Goal: Transaction & Acquisition: Purchase product/service

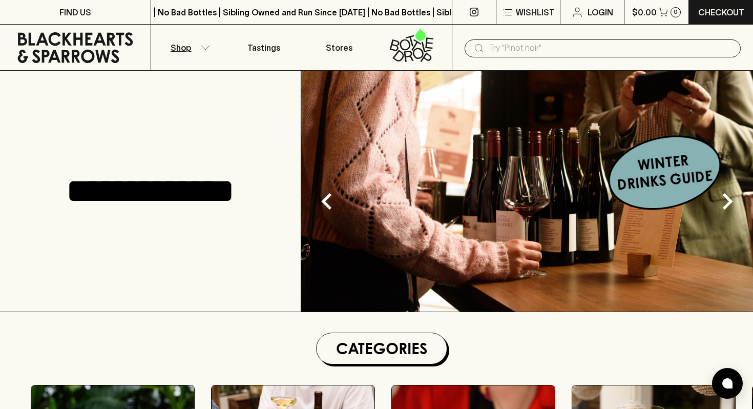
click at [207, 50] on button "Shop" at bounding box center [188, 48] width 75 height 46
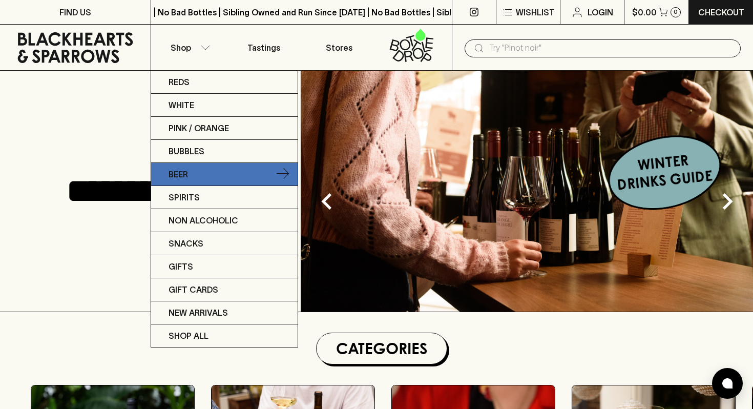
click at [203, 173] on link "Beer" at bounding box center [224, 174] width 147 height 23
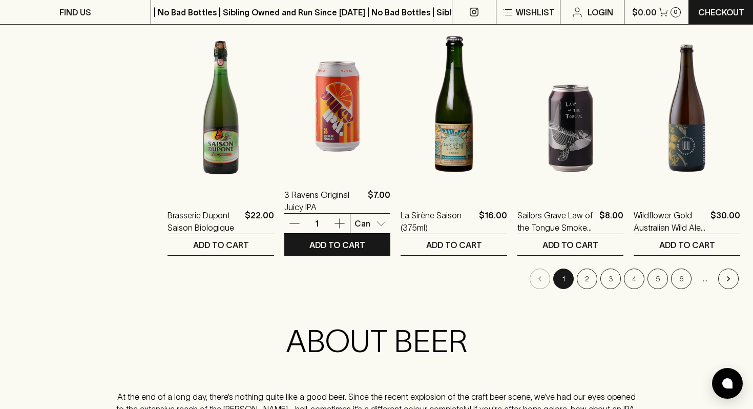
scroll to position [1004, 0]
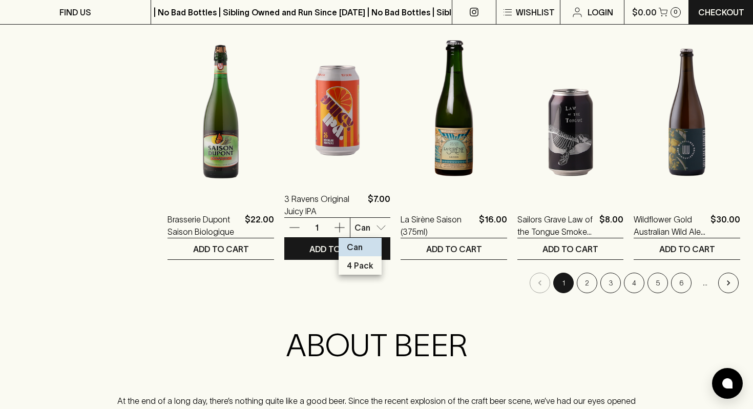
click at [376, 230] on body "FIND US | No Bad Bottles | Sibling Owned and Run Since [DATE] | No Bad Bottles …" at bounding box center [376, 48] width 753 height 2104
click at [605, 245] on div at bounding box center [376, 204] width 753 height 409
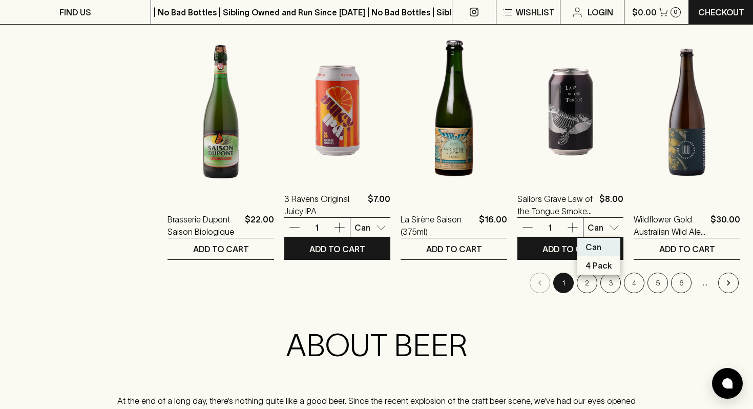
click at [608, 228] on body "FIND US | No Bad Bottles | Sibling Owned and Run Since [DATE] | No Bad Bottles …" at bounding box center [376, 48] width 753 height 2104
click at [633, 106] on div at bounding box center [376, 204] width 753 height 409
click at [405, 97] on div at bounding box center [376, 204] width 753 height 409
drag, startPoint x: 398, startPoint y: 94, endPoint x: 404, endPoint y: 7, distance: 87.3
click at [404, 7] on div at bounding box center [376, 204] width 753 height 409
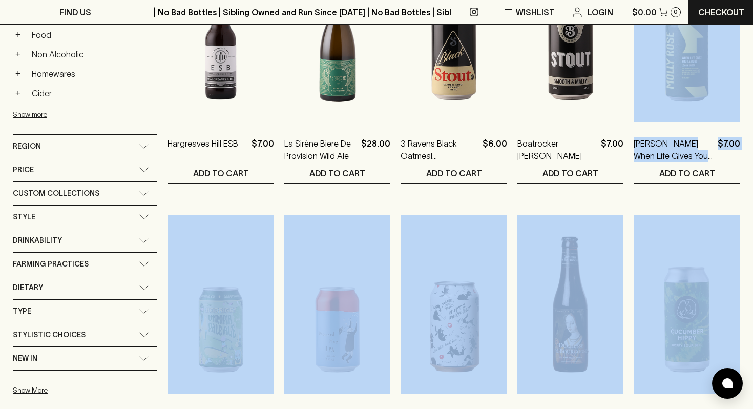
drag, startPoint x: 742, startPoint y: 86, endPoint x: 739, endPoint y: -17, distance: 103.0
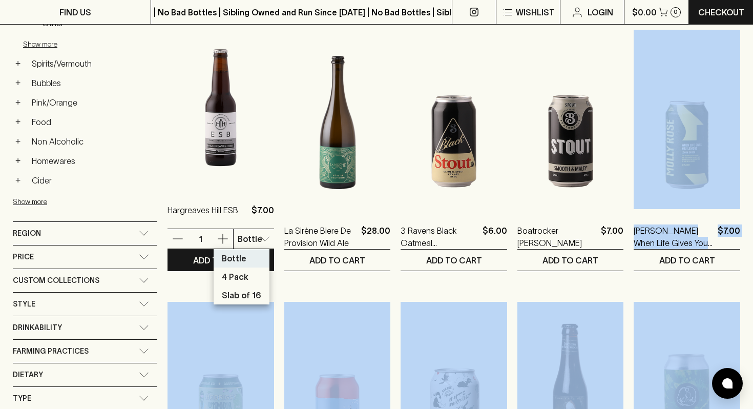
click at [258, 300] on p "Slab of 16" at bounding box center [241, 295] width 39 height 12
type input "2"
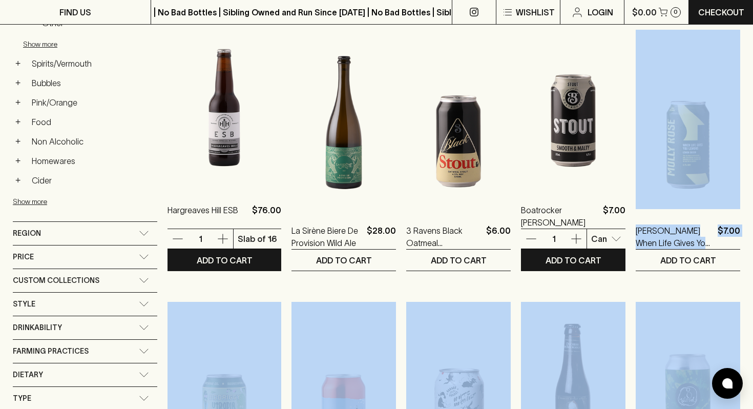
click at [521, 52] on img at bounding box center [573, 98] width 105 height 179
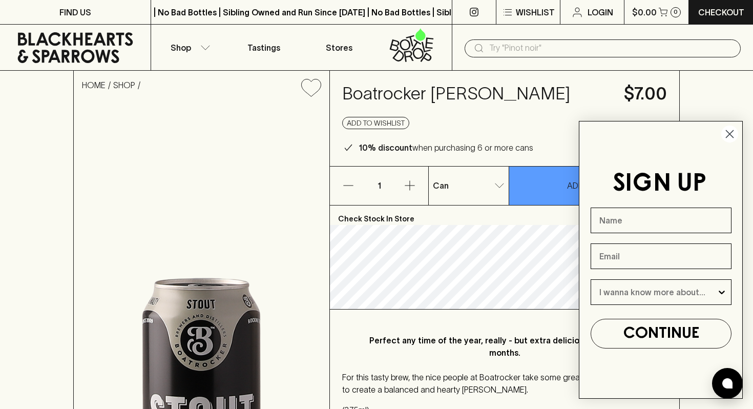
click at [730, 131] on circle "Close dialog" at bounding box center [729, 134] width 17 height 17
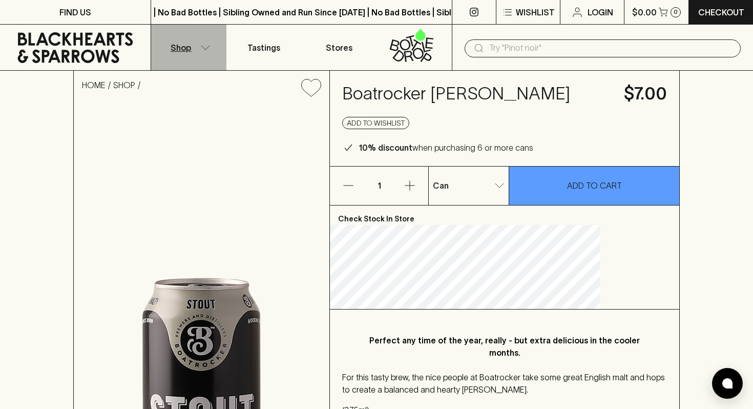
click at [203, 48] on icon "button" at bounding box center [205, 47] width 10 height 5
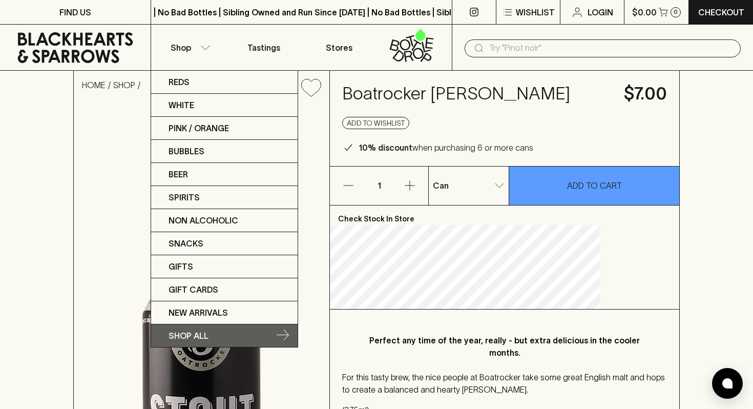
click at [197, 333] on p "SHOP ALL" at bounding box center [189, 335] width 40 height 12
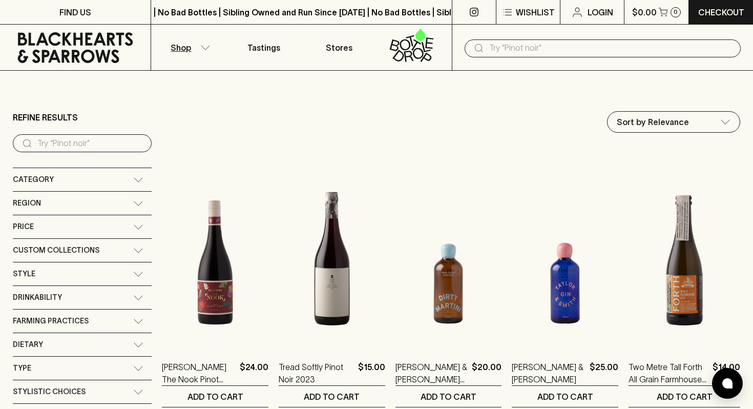
click at [208, 47] on icon "button" at bounding box center [205, 47] width 10 height 5
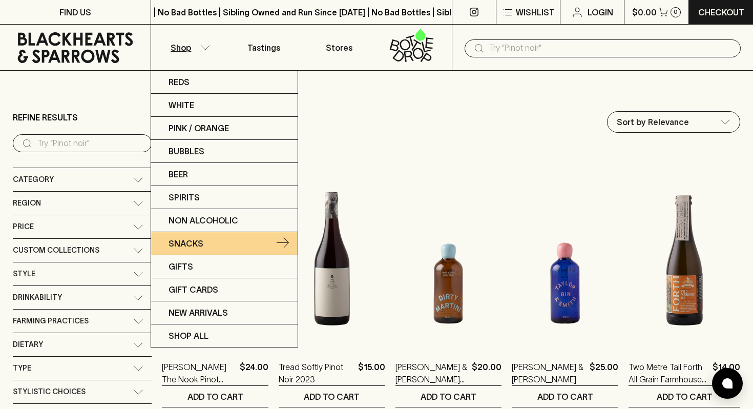
click at [226, 246] on link "Snacks" at bounding box center [224, 243] width 147 height 23
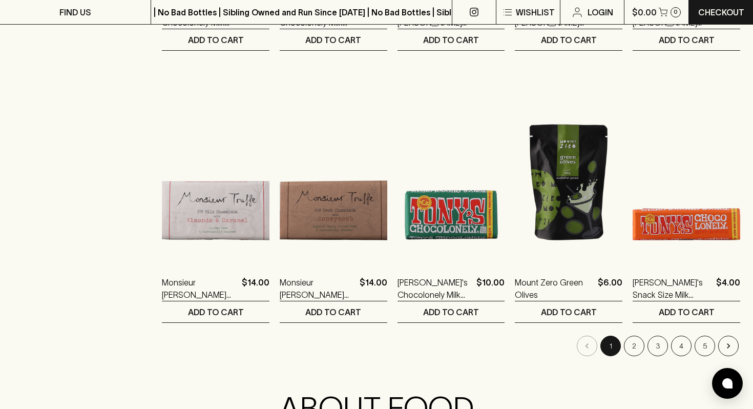
scroll to position [943, 0]
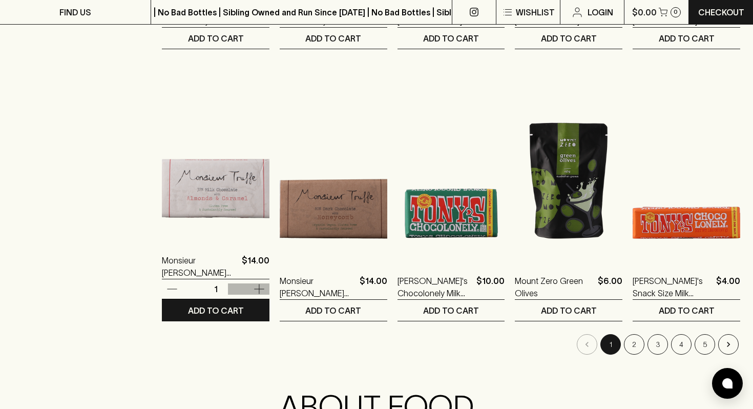
click at [253, 287] on icon "button" at bounding box center [259, 289] width 12 height 12
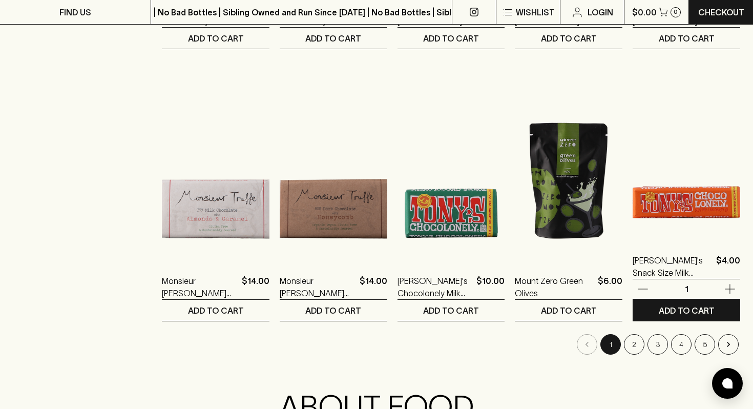
click at [668, 155] on img at bounding box center [687, 148] width 108 height 179
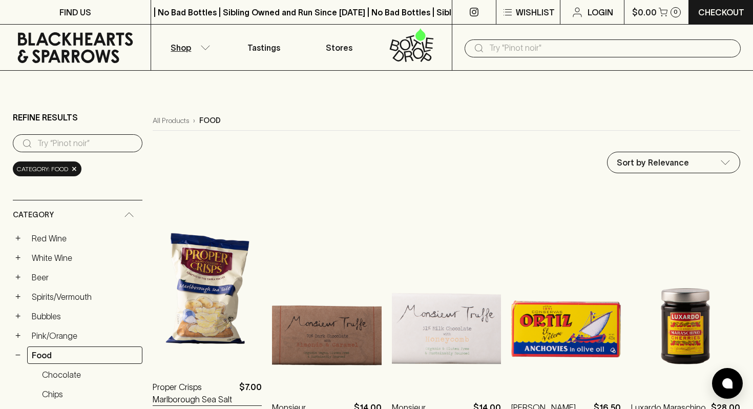
click at [206, 291] on img at bounding box center [207, 275] width 109 height 179
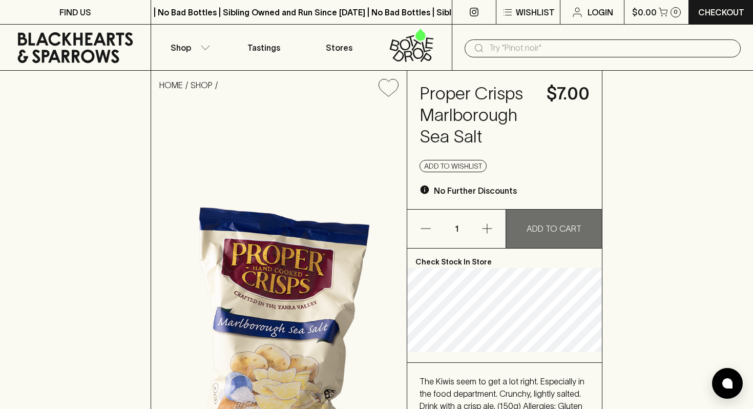
click at [539, 227] on p "ADD TO CART" at bounding box center [554, 228] width 55 height 12
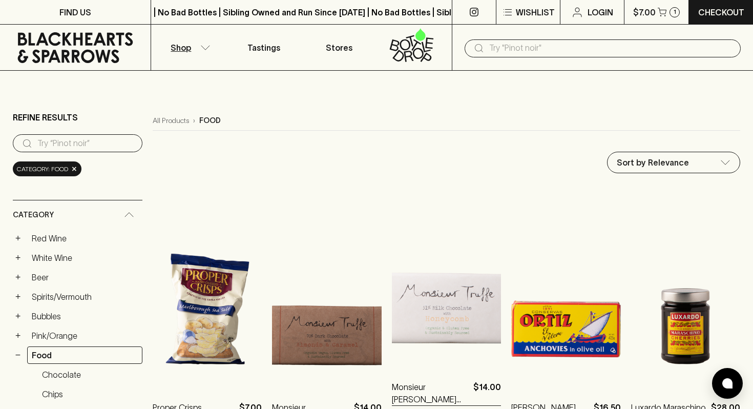
click at [458, 321] on img at bounding box center [446, 275] width 109 height 179
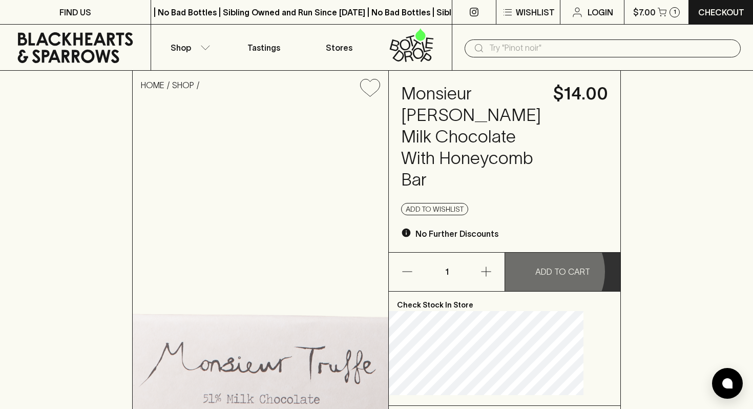
click at [547, 278] on p "ADD TO CART" at bounding box center [562, 271] width 55 height 12
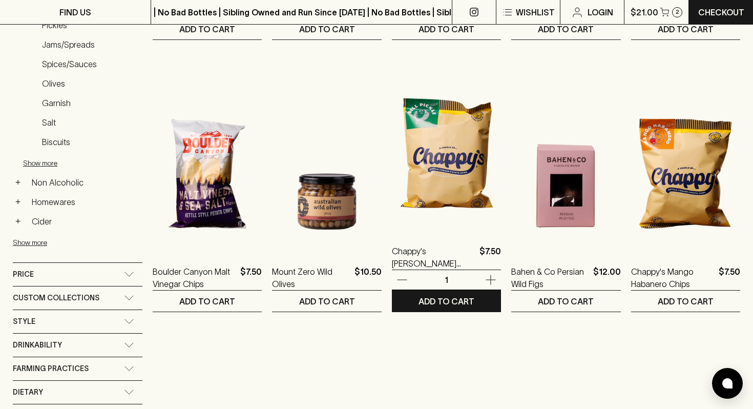
scroll to position [410, 0]
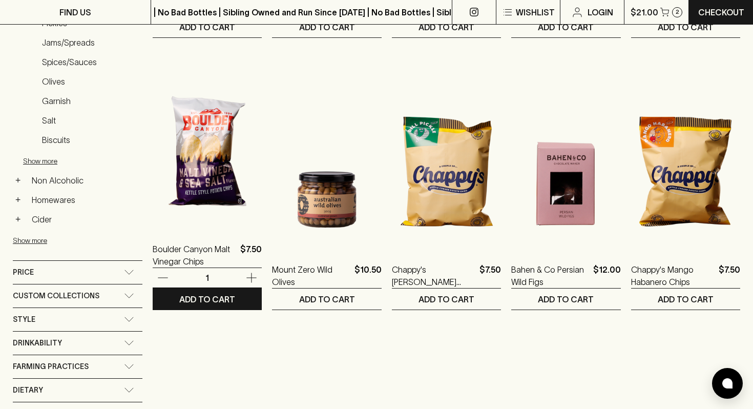
click at [253, 276] on icon "button" at bounding box center [251, 278] width 12 height 12
click at [159, 275] on icon "button" at bounding box center [163, 278] width 12 height 12
click at [211, 299] on p "ADD TO CART" at bounding box center [207, 299] width 56 height 12
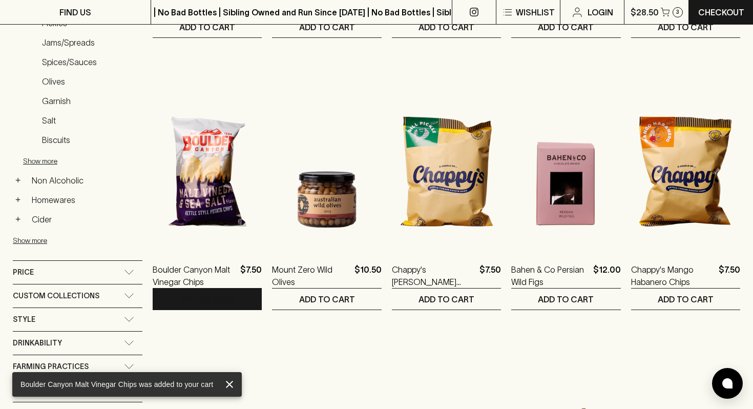
click at [522, 377] on img at bounding box center [565, 409] width 109 height 179
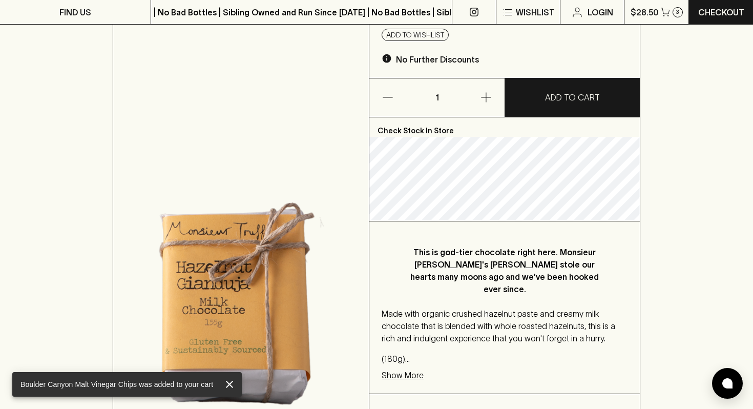
scroll to position [164, 0]
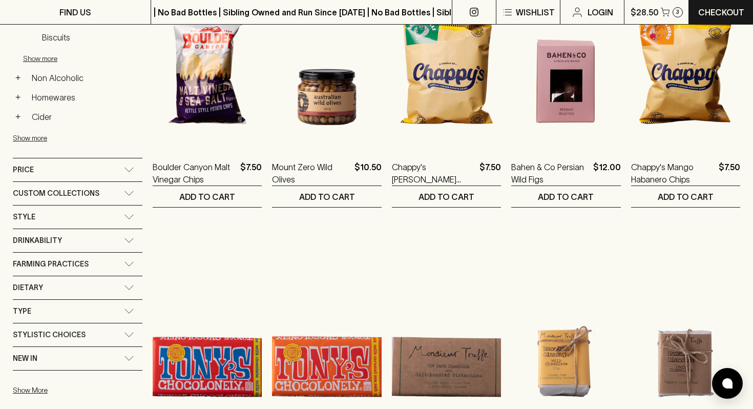
scroll to position [533, 0]
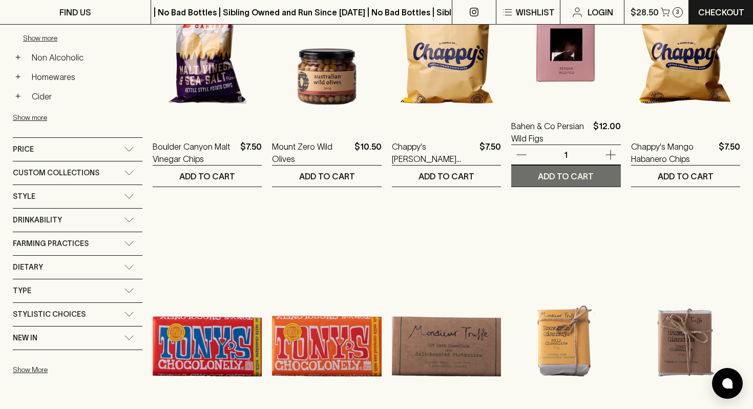
click at [576, 176] on p "ADD TO CART" at bounding box center [566, 176] width 56 height 12
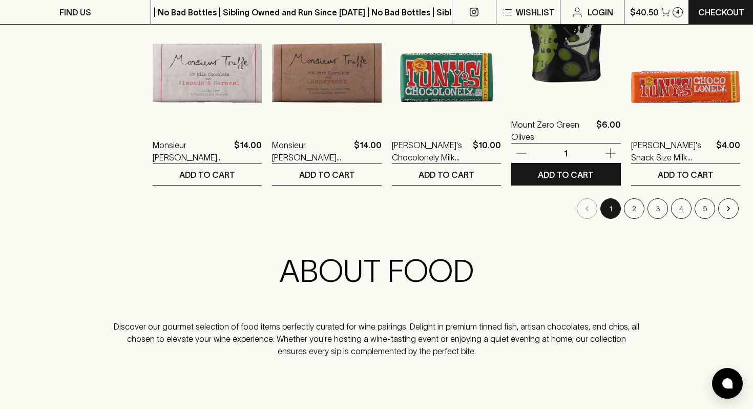
scroll to position [1086, 0]
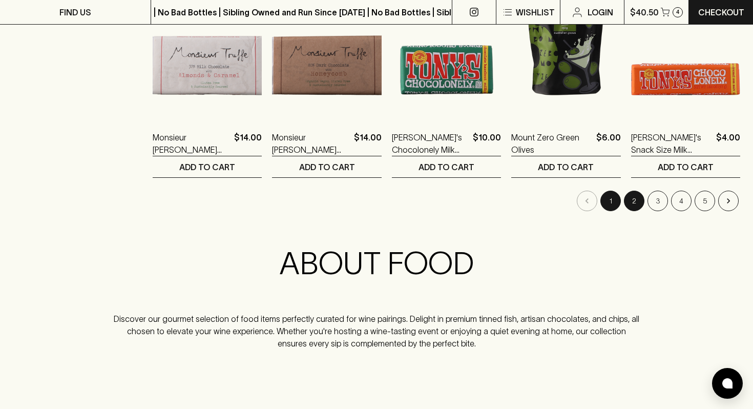
click at [638, 198] on button "2" at bounding box center [634, 201] width 20 height 20
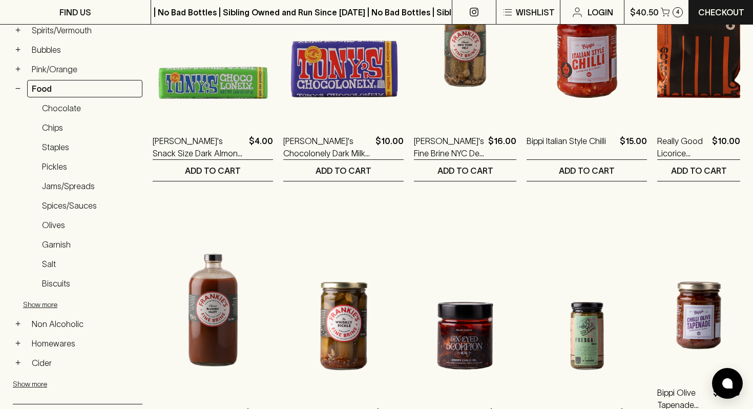
scroll to position [287, 0]
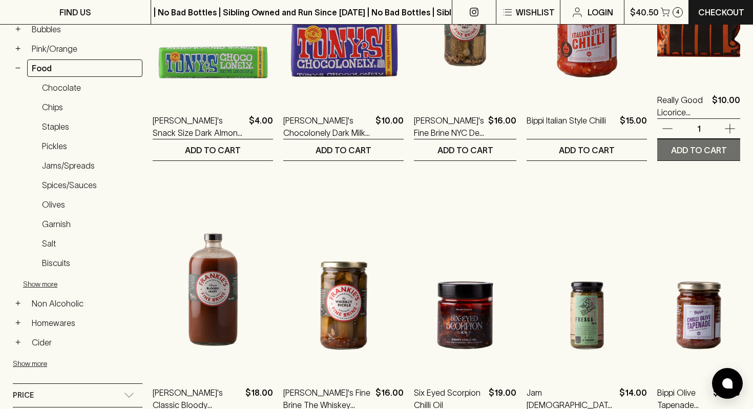
click at [674, 145] on p "ADD TO CART" at bounding box center [699, 150] width 56 height 12
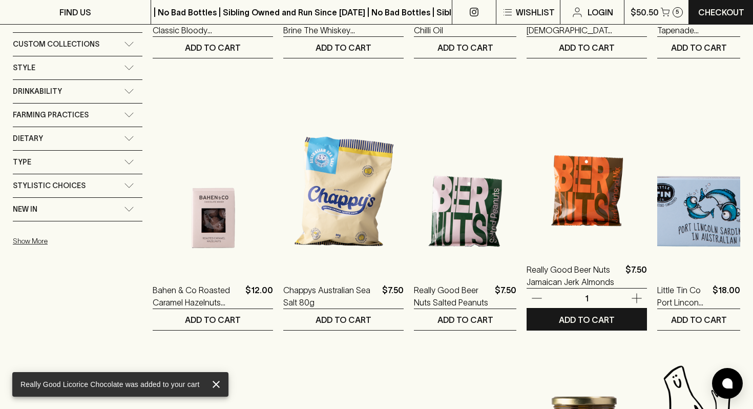
scroll to position [676, 0]
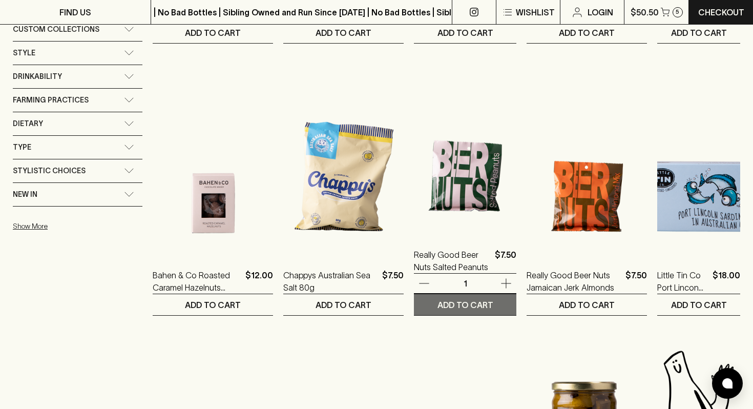
click at [477, 298] on button "ADD TO CART" at bounding box center [465, 304] width 102 height 21
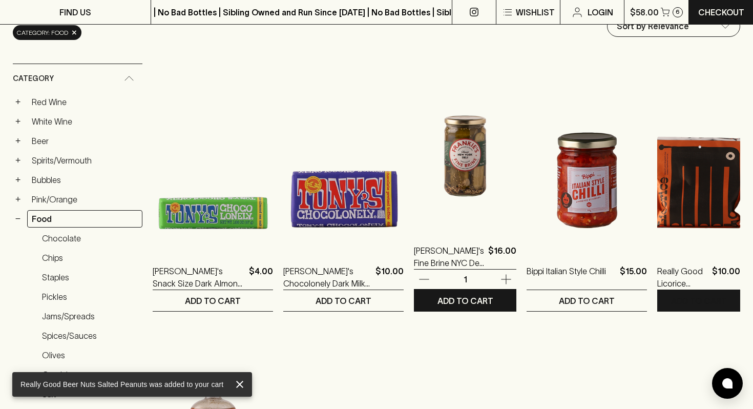
scroll to position [123, 0]
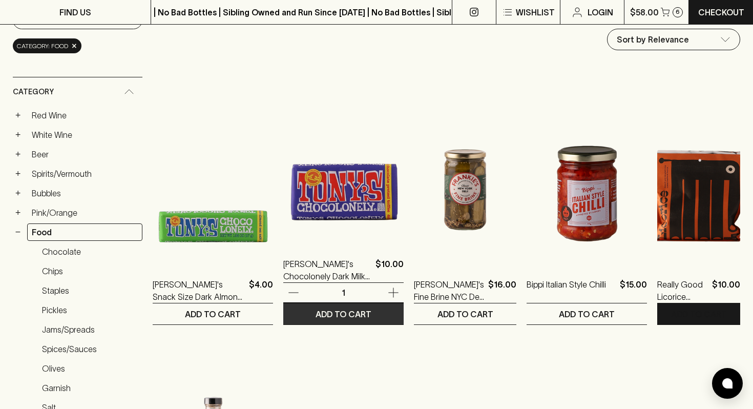
click at [324, 320] on button "ADD TO CART" at bounding box center [343, 313] width 120 height 21
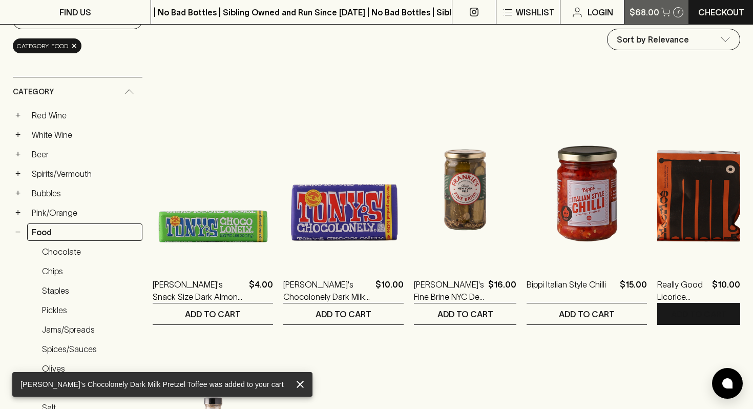
click at [653, 12] on p "$68.00" at bounding box center [645, 12] width 30 height 12
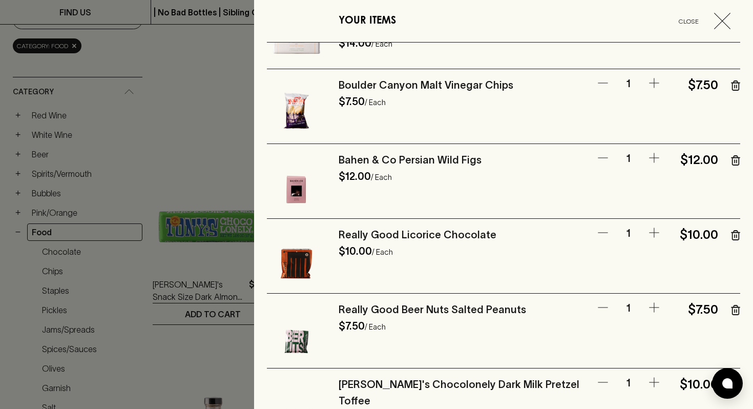
click at [213, 121] on div at bounding box center [376, 204] width 753 height 409
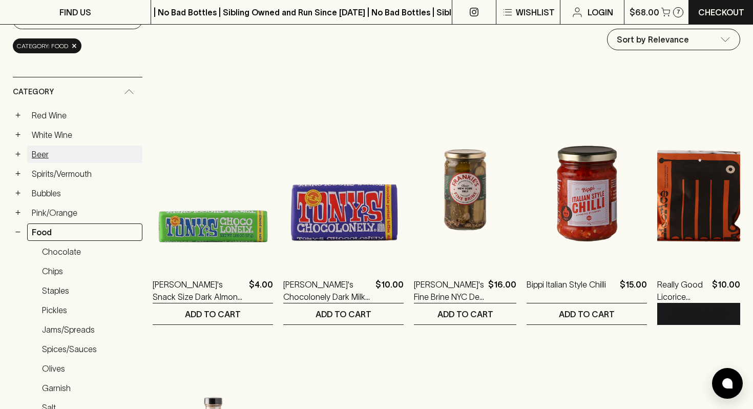
click at [61, 150] on link "Beer" at bounding box center [84, 153] width 115 height 17
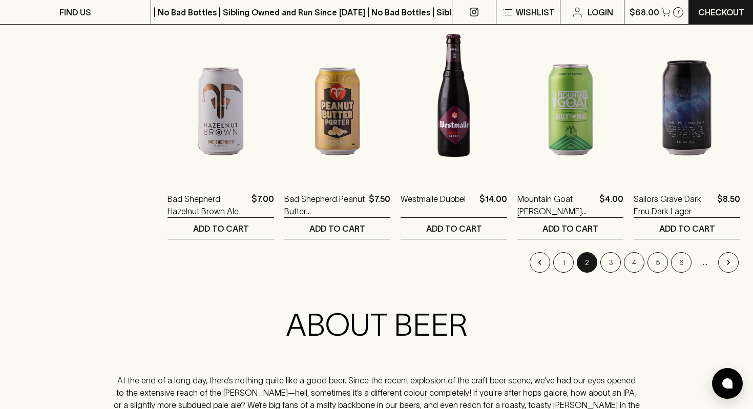
scroll to position [1004, 0]
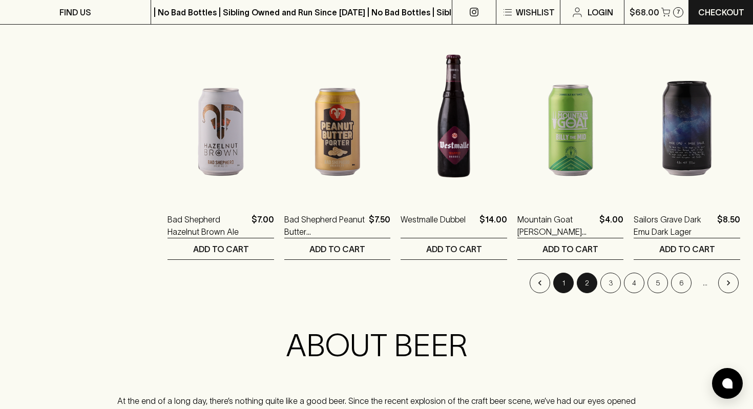
click at [561, 283] on button "1" at bounding box center [563, 283] width 20 height 20
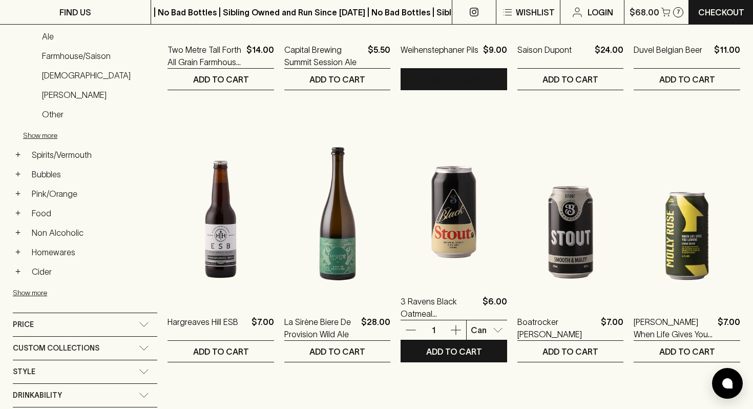
scroll to position [389, 0]
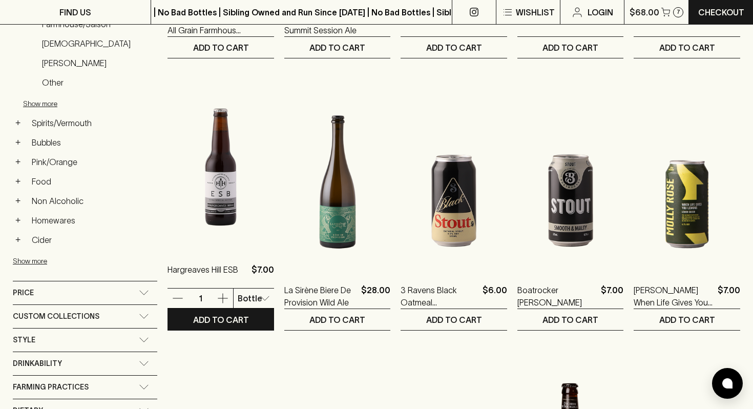
click at [626, 240] on div at bounding box center [376, 204] width 753 height 409
click at [634, 115] on div at bounding box center [376, 204] width 753 height 409
click at [244, 355] on p "Slab of 16" at bounding box center [241, 354] width 39 height 12
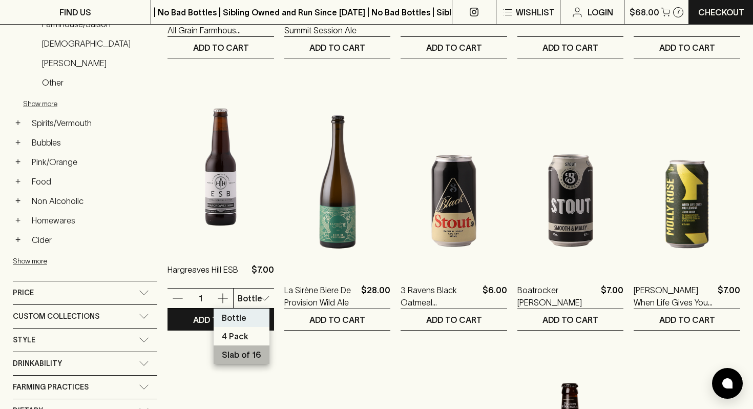
type input "2"
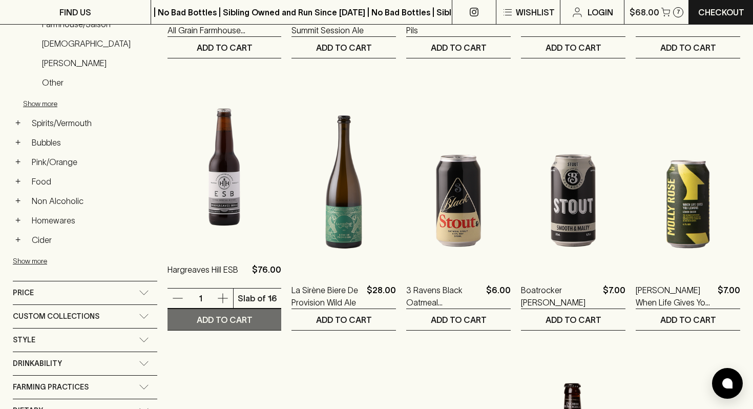
click at [213, 315] on p "ADD TO CART" at bounding box center [225, 320] width 56 height 12
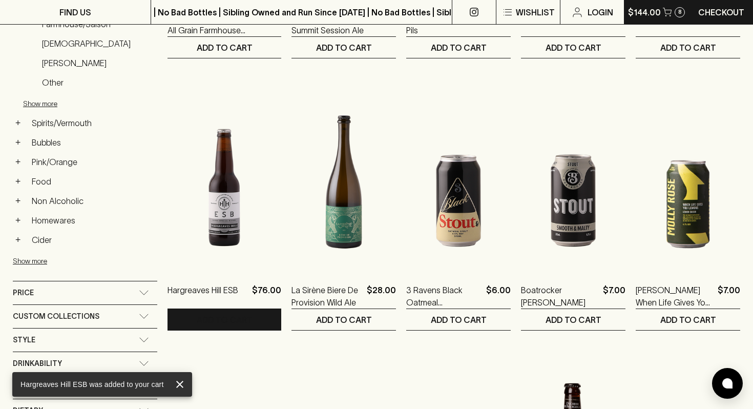
click at [653, 6] on p "$144.00" at bounding box center [644, 12] width 33 height 12
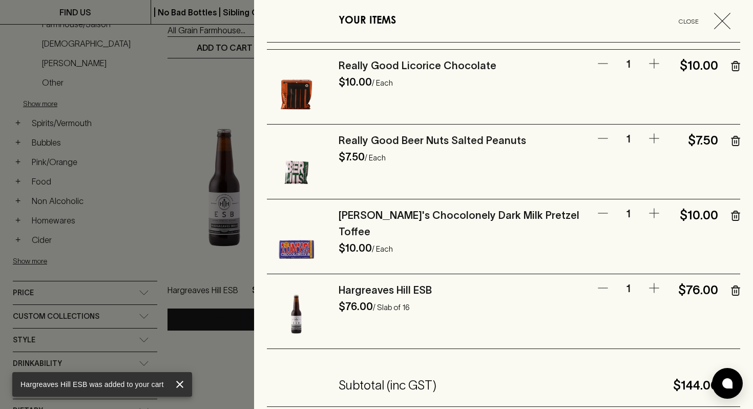
scroll to position [307, 0]
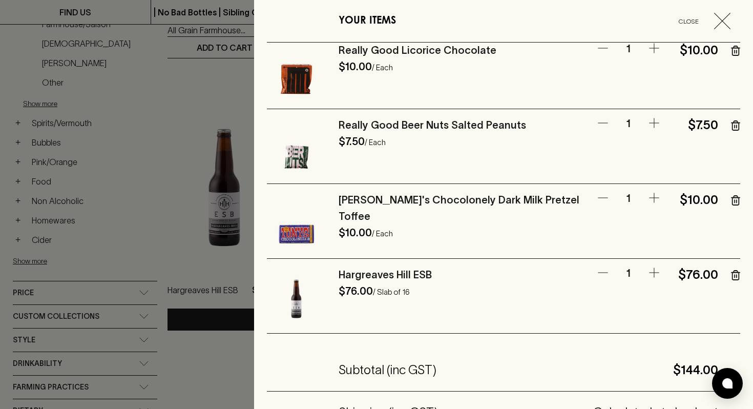
click at [216, 346] on div at bounding box center [376, 204] width 753 height 409
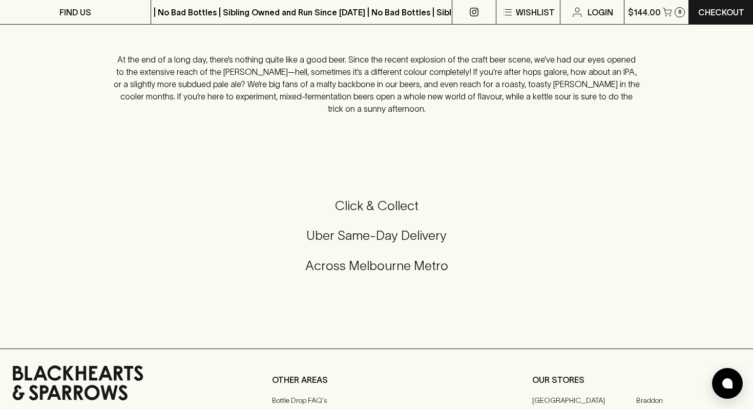
scroll to position [1352, 0]
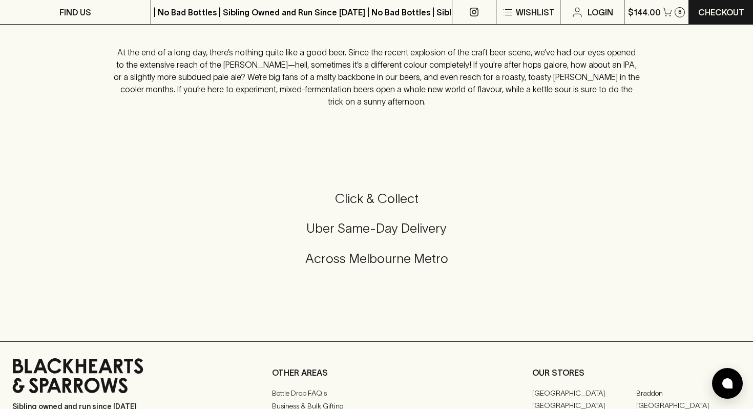
click at [385, 220] on h5 "Uber Same-Day Delivery" at bounding box center [376, 228] width 728 height 17
click at [376, 220] on h5 "Uber Same-Day Delivery" at bounding box center [376, 228] width 728 height 17
click at [722, 10] on p "Checkout" at bounding box center [721, 12] width 46 height 12
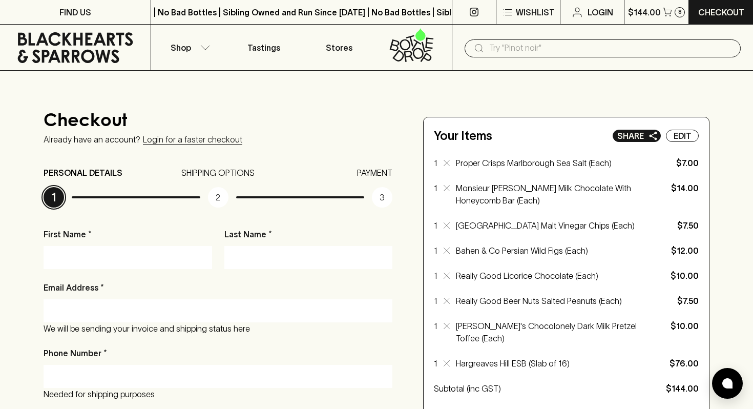
click at [637, 139] on p "Share" at bounding box center [630, 136] width 27 height 12
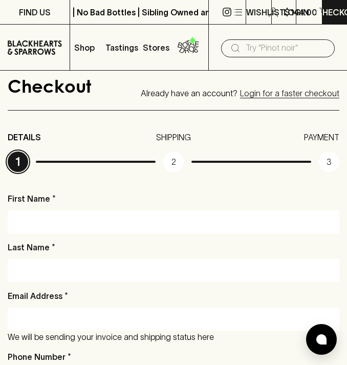
click at [89, 225] on input "First Name *" at bounding box center [173, 222] width 317 height 16
type input "[PERSON_NAME]"
click at [39, 276] on input "Last Name *" at bounding box center [173, 270] width 317 height 16
click at [55, 269] on input "Last Name *" at bounding box center [173, 270] width 317 height 16
click at [31, 311] on input "Email Address *" at bounding box center [173, 319] width 317 height 16
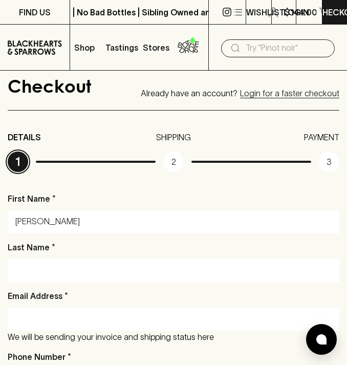
click at [31, 267] on input "Last Name *" at bounding box center [173, 270] width 317 height 16
type input "W"
type input "[PERSON_NAME]"
click at [37, 323] on input "Email Address *" at bounding box center [173, 319] width 317 height 16
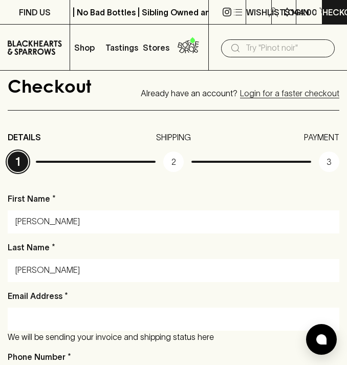
click at [194, 328] on div at bounding box center [174, 319] width 332 height 23
type input "[PERSON_NAME][EMAIL_ADDRESS][DOMAIN_NAME]"
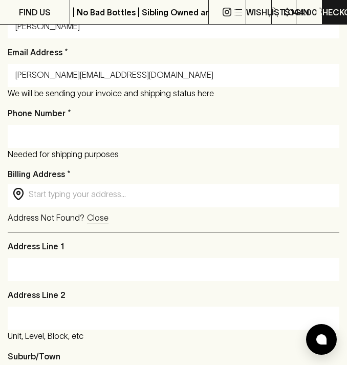
scroll to position [246, 0]
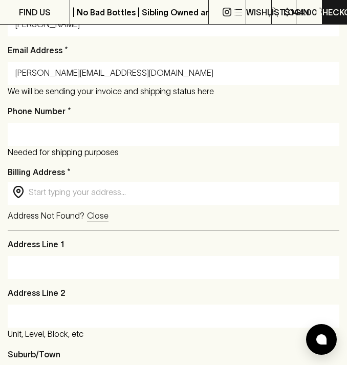
click at [80, 188] on input "text" at bounding box center [182, 192] width 306 height 12
paste input "[STREET_ADDRESS]"
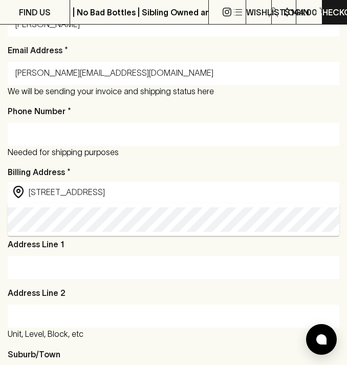
type input "[STREET_ADDRESS]"
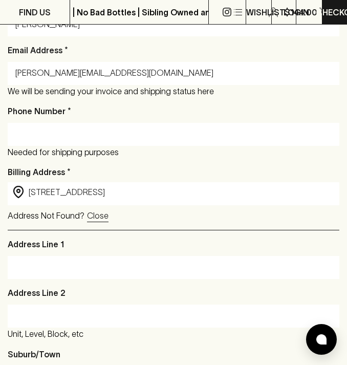
type input "[STREET_ADDRESS]"
type input "Barwon Heads"
type input "3227"
type input "Victoria"
type input "[STREET_ADDRESS]"
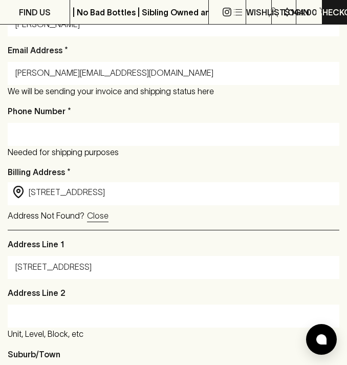
click at [53, 144] on div at bounding box center [174, 134] width 332 height 23
paste input "0402 316 760"
type input "0402 316 760"
click at [171, 336] on div "Address Line [GEOGRAPHIC_DATA], etc" at bounding box center [174, 314] width 332 height 54
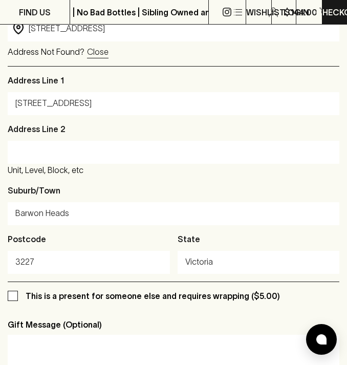
scroll to position [430, 0]
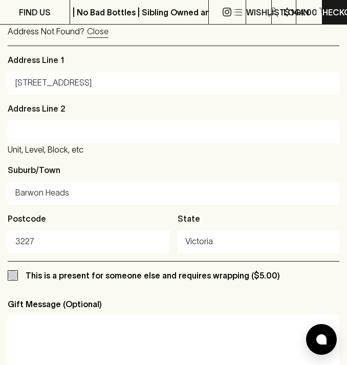
click at [14, 278] on input "This is a present for someone else and requires wrapping ($5.00)" at bounding box center [13, 275] width 10 height 10
checkbox input "true"
click at [36, 326] on textarea at bounding box center [174, 346] width 318 height 47
type textarea "We appo"
drag, startPoint x: 69, startPoint y: 330, endPoint x: -6, endPoint y: 325, distance: 74.5
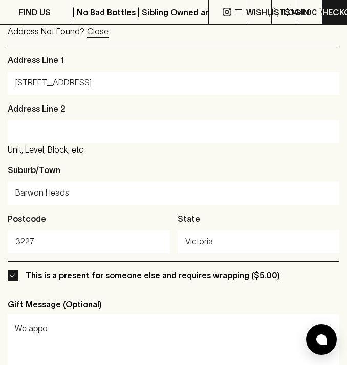
click at [0, 325] on html "FIND US | No Bad Bottles | Sibling Owned and Run Since [DATE] | No Bad Bottles …" at bounding box center [173, 371] width 347 height 1602
paste textarea "We sincerely apologise for any inconvenience and hope you enjoy these hand-sele…"
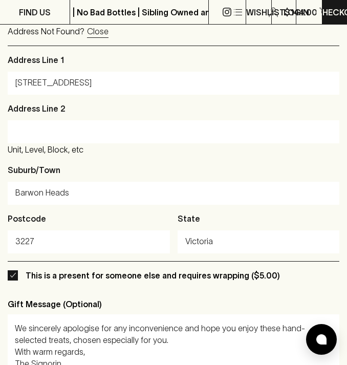
scroll to position [435, 0]
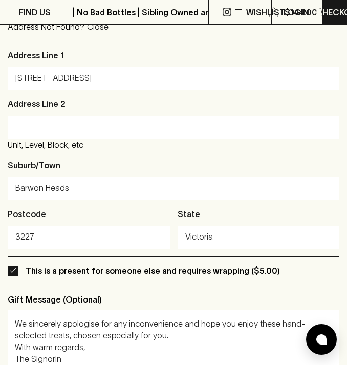
click at [242, 344] on textarea "We sincerely apologise for any inconvenience and hope you enjoy these hand-sele…" at bounding box center [174, 341] width 318 height 47
type textarea "We sincerely apologise for any inconvenience and hope you enjoy these hand-sele…"
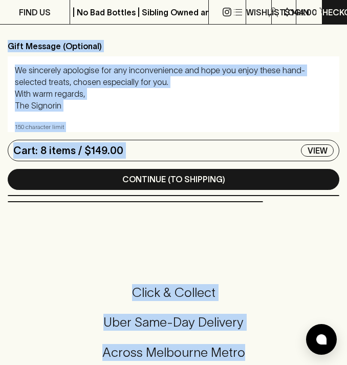
scroll to position [861, 0]
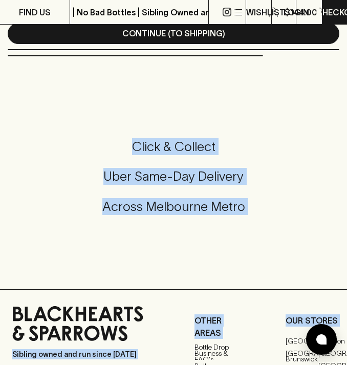
drag, startPoint x: 282, startPoint y: 272, endPoint x: 277, endPoint y: 376, distance: 104.1
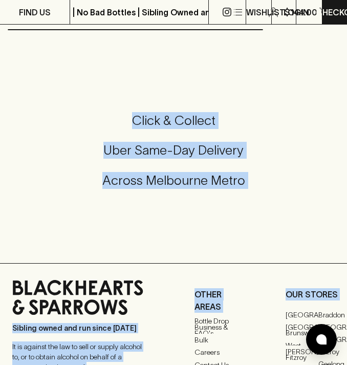
click at [279, 122] on h5 "Click & Collect" at bounding box center [173, 120] width 323 height 17
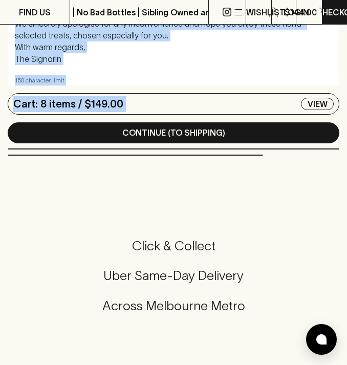
scroll to position [701, 0]
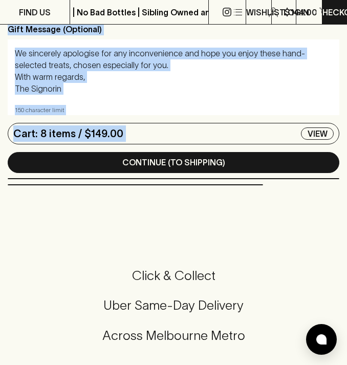
drag, startPoint x: 255, startPoint y: 42, endPoint x: 256, endPoint y: -2, distance: 44.1
click at [256, 0] on html "FIND US | No Bad Bottles | Sibling Owned and Run Since [DATE] | No Bad Bottles …" at bounding box center [173, 96] width 347 height 1602
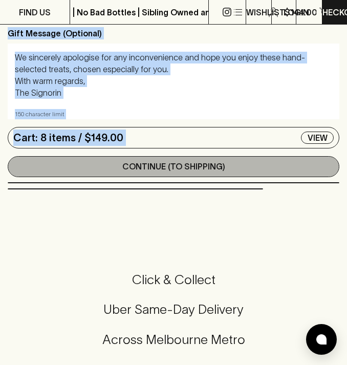
click at [176, 169] on p "Continue (To Shipping)" at bounding box center [173, 166] width 103 height 12
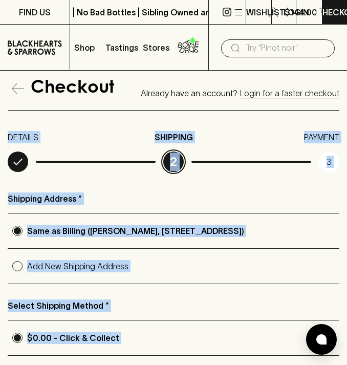
click at [198, 273] on p "Add New Shipping Address" at bounding box center [183, 266] width 313 height 12
click at [27, 276] on input "Add New Shipping Address" at bounding box center [17, 266] width 19 height 19
radio input "true"
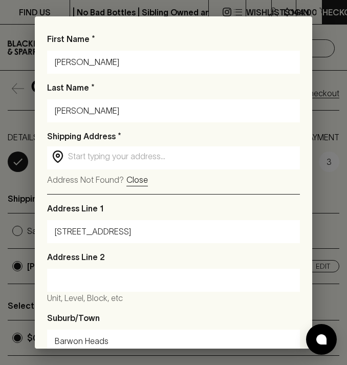
click at [113, 157] on input "text" at bounding box center [181, 157] width 227 height 12
paste input "We sincerely apologise for any inconvenience and hope you enjoy these hand-sele…"
drag, startPoint x: 68, startPoint y: 153, endPoint x: 308, endPoint y: 163, distance: 240.5
click at [308, 163] on div "First Name * [PERSON_NAME] Last Name * [PERSON_NAME] Shipping Address * ​ We si…" at bounding box center [174, 191] width 278 height 316
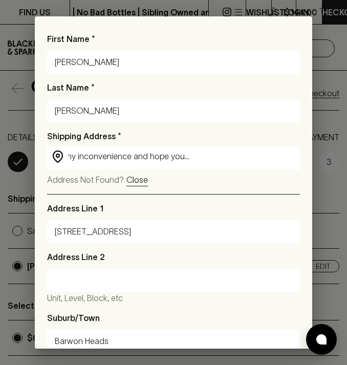
scroll to position [0, 100]
drag, startPoint x: 298, startPoint y: 157, endPoint x: 215, endPoint y: 142, distance: 84.8
click at [215, 142] on div "Shipping Address * ​ We sincerely apologise for any inconvenience and hope you …" at bounding box center [173, 149] width 253 height 39
drag, startPoint x: 213, startPoint y: 153, endPoint x: 41, endPoint y: 154, distance: 172.1
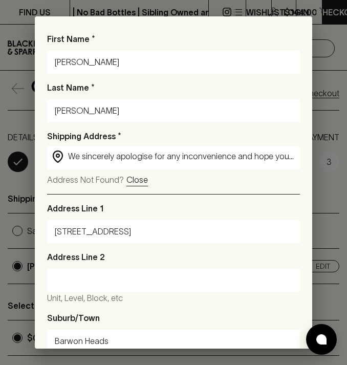
click at [41, 154] on div "First Name * [PERSON_NAME] Last Name * [PERSON_NAME] Shipping Address * ​ We si…" at bounding box center [174, 191] width 278 height 316
type input "se hand-selected treat"
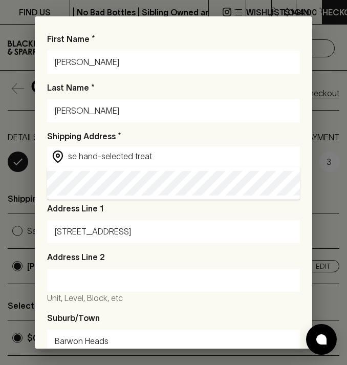
drag, startPoint x: 162, startPoint y: 157, endPoint x: 10, endPoint y: 146, distance: 152.6
click at [10, 146] on div "First Name * [PERSON_NAME] Last Name * [PERSON_NAME] Shipping Address * ​ se ha…" at bounding box center [173, 182] width 347 height 365
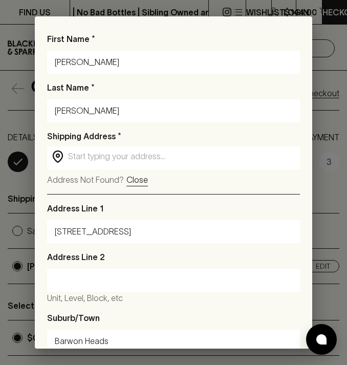
paste input "[STREET_ADDRESS]"
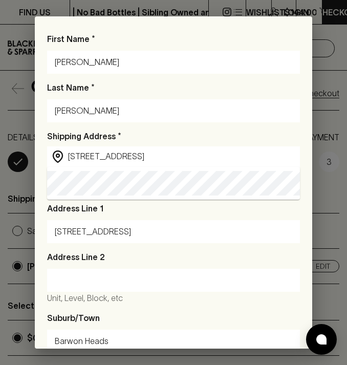
type input "[STREET_ADDRESS]"
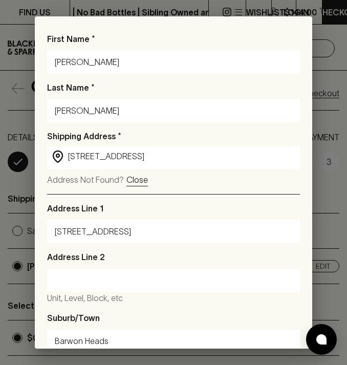
click at [198, 205] on div "Address Line [STREET_ADDRESS]" at bounding box center [173, 222] width 253 height 41
drag, startPoint x: 244, startPoint y: 233, endPoint x: 247, endPoint y: 341, distance: 107.6
click at [247, 341] on div "Address Line [GEOGRAPHIC_DATA] Address Line [GEOGRAPHIC_DATA], etc Suburb/Town …" at bounding box center [173, 302] width 253 height 216
click at [340, 234] on div "First Name * [PERSON_NAME] Last Name * [PERSON_NAME] Shipping Address * ​ [STRE…" at bounding box center [173, 182] width 347 height 365
click at [321, 219] on div "First Name * [PERSON_NAME] Last Name * [PERSON_NAME] Shipping Address * ​ [STRE…" at bounding box center [173, 182] width 347 height 365
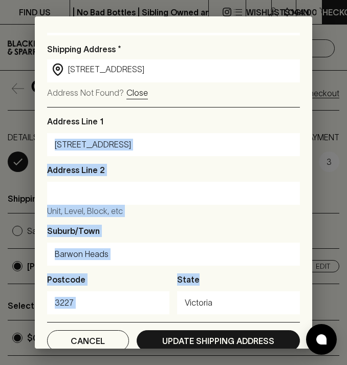
scroll to position [100, 0]
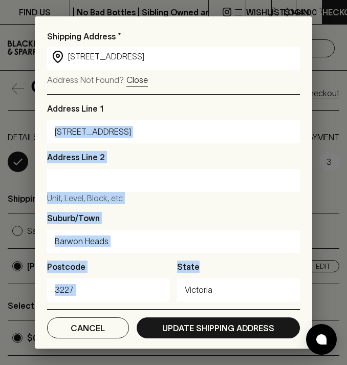
drag, startPoint x: 257, startPoint y: 216, endPoint x: 271, endPoint y: 347, distance: 131.9
click at [271, 347] on div "First Name * [PERSON_NAME] Last Name * [PERSON_NAME] Shipping Address * ​ [STRE…" at bounding box center [174, 191] width 278 height 316
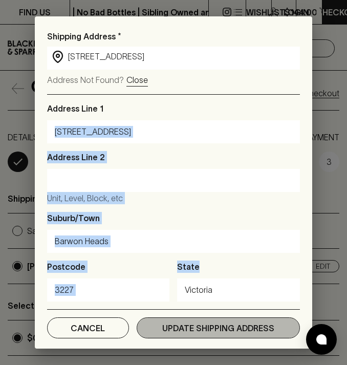
click at [212, 326] on p "Update Shipping Address" at bounding box center [218, 328] width 112 height 12
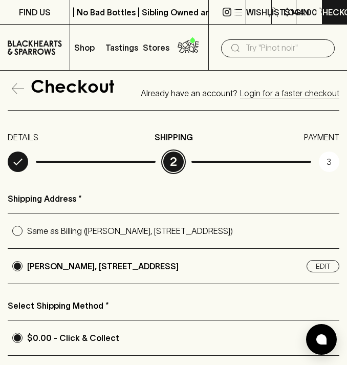
click at [8, 221] on input "Same as Billing ([PERSON_NAME], [STREET_ADDRESS])" at bounding box center [17, 230] width 19 height 19
radio input "true"
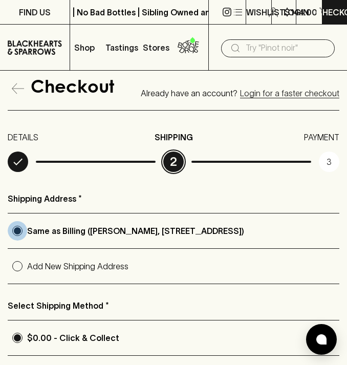
click at [8, 257] on input "Add New Shipping Address" at bounding box center [17, 266] width 19 height 19
radio input "true"
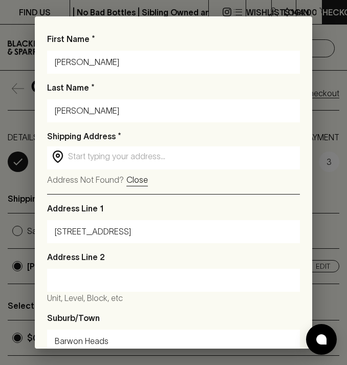
click at [326, 201] on div "First Name * [PERSON_NAME] Last Name * [PERSON_NAME] Shipping Address * ​ ​ Add…" at bounding box center [173, 182] width 347 height 365
drag, startPoint x: 197, startPoint y: 273, endPoint x: 198, endPoint y: 350, distance: 77.9
click at [198, 350] on div "First Name * [PERSON_NAME] Last Name * [PERSON_NAME] Shipping Address * ​ ​ Add…" at bounding box center [173, 182] width 347 height 365
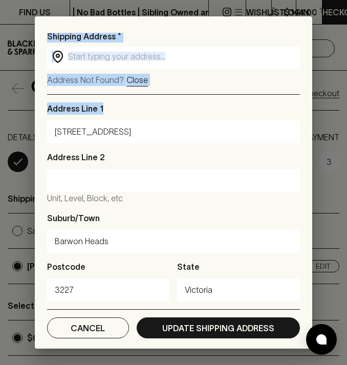
drag, startPoint x: 258, startPoint y: 243, endPoint x: 265, endPoint y: 374, distance: 130.9
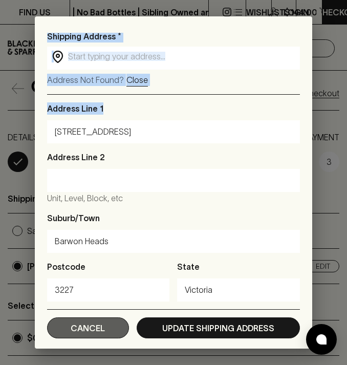
click at [111, 327] on button "Cancel" at bounding box center [88, 328] width 82 height 21
radio input "true"
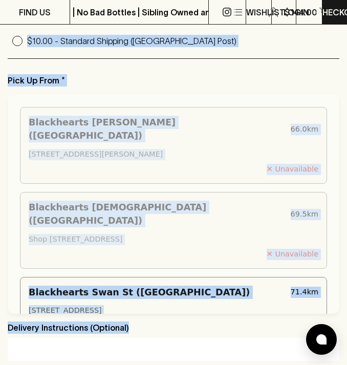
drag, startPoint x: 211, startPoint y: 308, endPoint x: 213, endPoint y: 366, distance: 57.9
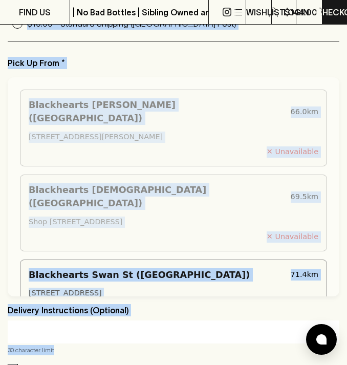
click at [231, 69] on p "Pick Up From *" at bounding box center [174, 63] width 332 height 12
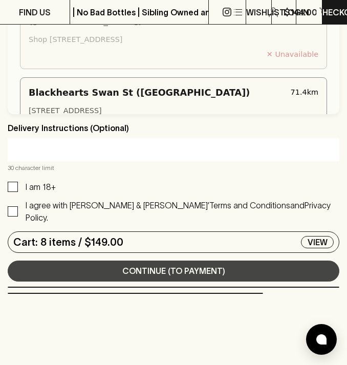
scroll to position [533, 0]
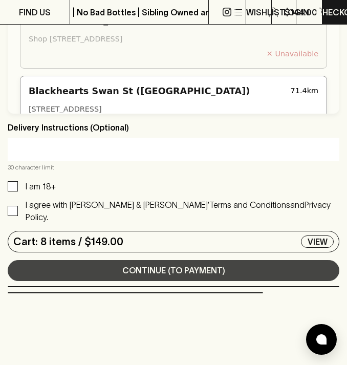
click at [215, 88] on div "Blackhearts Swan St ([GEOGRAPHIC_DATA]) 71.4 km [STREET_ADDRESS] ✓ Available" at bounding box center [173, 108] width 307 height 64
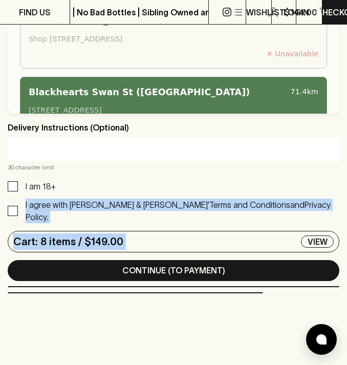
drag, startPoint x: 163, startPoint y: 188, endPoint x: 182, endPoint y: 289, distance: 103.3
click at [122, 190] on div "I am 18+ I agree with [PERSON_NAME] & Sparrows’ Terms and Conditions and Privac…" at bounding box center [174, 201] width 332 height 43
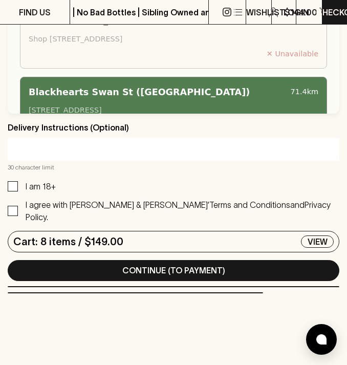
click at [12, 191] on input "I am 18+" at bounding box center [13, 186] width 10 height 10
checkbox input "true"
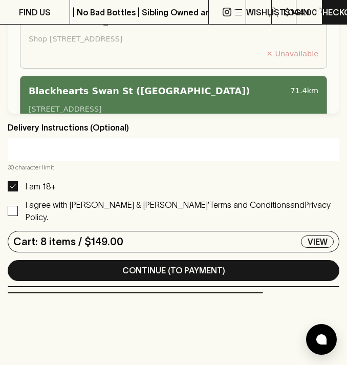
drag, startPoint x: 56, startPoint y: 146, endPoint x: 101, endPoint y: 67, distance: 91.1
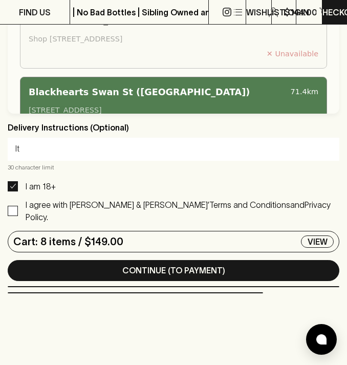
type input "I"
type input "This is a work site"
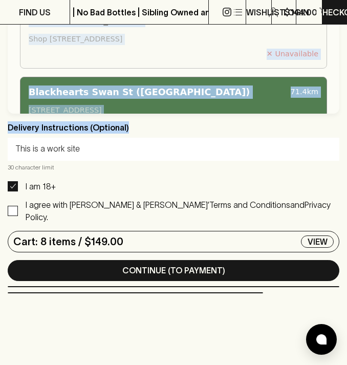
drag, startPoint x: 252, startPoint y: 139, endPoint x: 220, endPoint y: 10, distance: 132.9
click at [220, 10] on div "FIND US | No Bad Bottles | Sibling Owned and Run Since [DATE] | No Bad Bottles …" at bounding box center [173, 235] width 347 height 1537
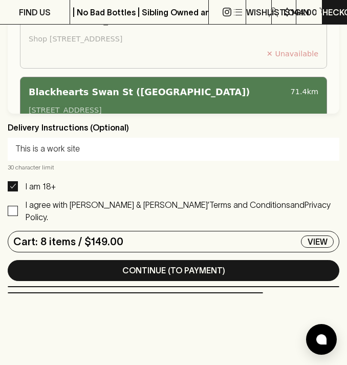
drag, startPoint x: 234, startPoint y: 179, endPoint x: 226, endPoint y: 177, distance: 8.1
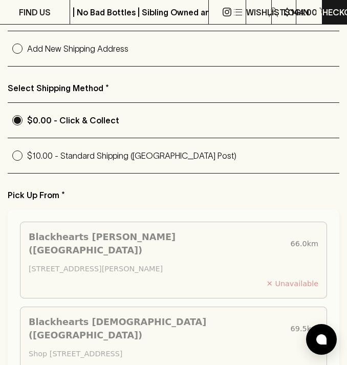
scroll to position [225, 0]
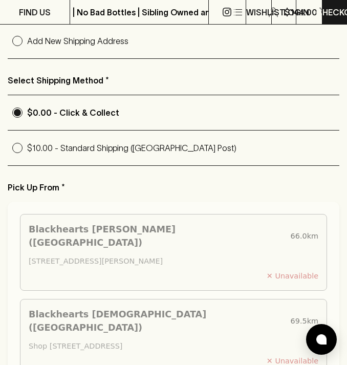
click at [74, 87] on p "Select Shipping Method *" at bounding box center [174, 80] width 332 height 12
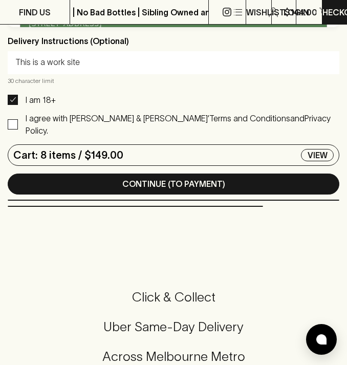
scroll to position [656, 0]
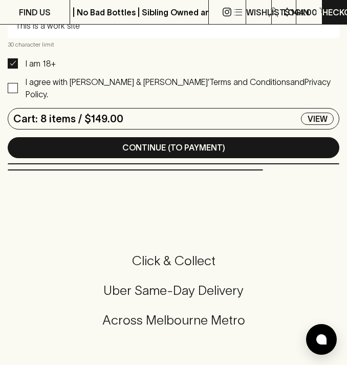
click at [162, 286] on h5 "Uber Same-Day Delivery" at bounding box center [173, 290] width 323 height 17
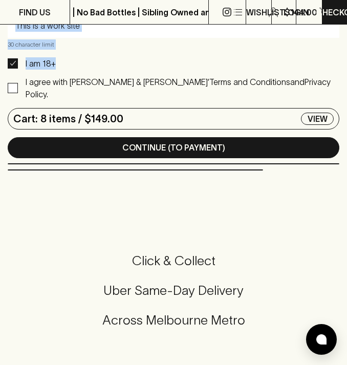
drag, startPoint x: 218, startPoint y: 78, endPoint x: 186, endPoint y: 22, distance: 64.7
click at [186, 22] on div "FIND US | No Bad Bottles | Sibling Owned and Run Since [DATE] | No Bad Bottles …" at bounding box center [173, 112] width 347 height 1537
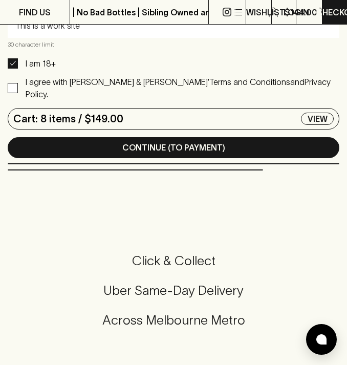
click at [266, 212] on div "Click & Collect Uber Same-Day Delivery Across [GEOGRAPHIC_DATA] Metro" at bounding box center [173, 298] width 323 height 172
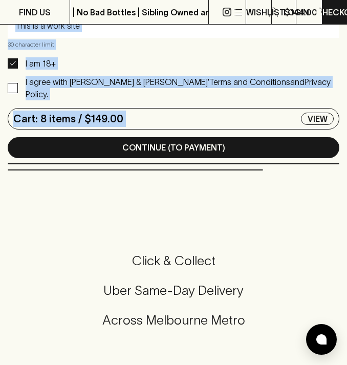
drag, startPoint x: 250, startPoint y: 223, endPoint x: 234, endPoint y: 34, distance: 189.7
click at [234, 34] on div "FIND US | No Bad Bottles | Sibling Owned and Run Since [DATE] | No Bad Bottles …" at bounding box center [173, 112] width 347 height 1537
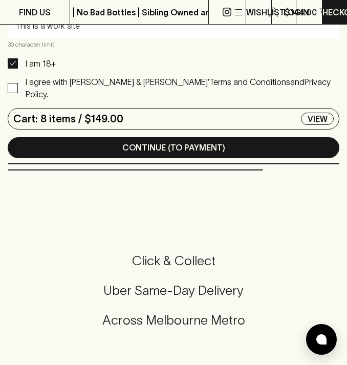
click at [241, 212] on div "Click & Collect Uber Same-Day Delivery Across [GEOGRAPHIC_DATA] Metro" at bounding box center [173, 298] width 323 height 172
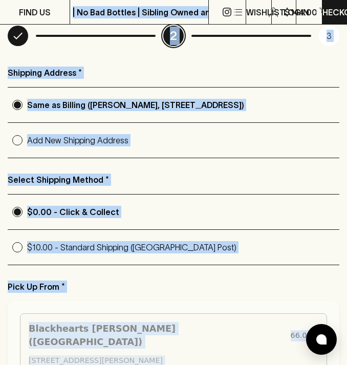
scroll to position [0, 0]
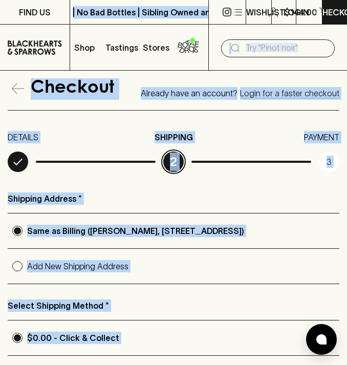
drag, startPoint x: 224, startPoint y: 69, endPoint x: 196, endPoint y: -45, distance: 117.3
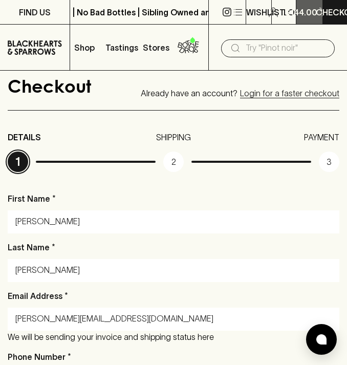
click at [293, 13] on p "$144.00" at bounding box center [301, 12] width 33 height 12
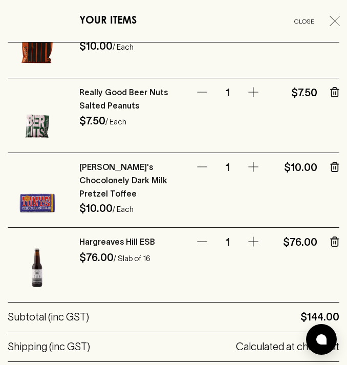
scroll to position [348, 0]
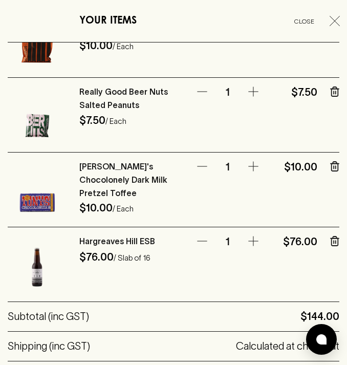
click at [204, 235] on icon "button" at bounding box center [202, 241] width 12 height 12
click at [199, 235] on icon "button" at bounding box center [202, 241] width 12 height 12
click at [335, 236] on icon "button" at bounding box center [334, 241] width 9 height 10
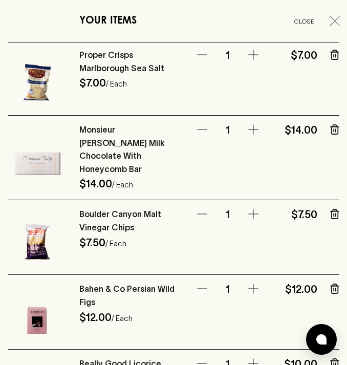
scroll to position [0, 0]
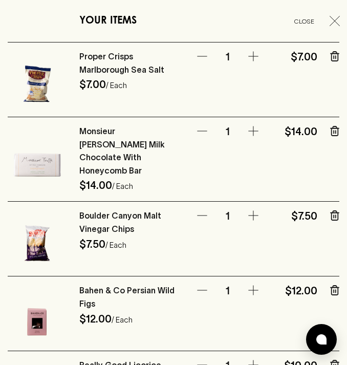
click at [332, 18] on icon "button" at bounding box center [335, 21] width 10 height 10
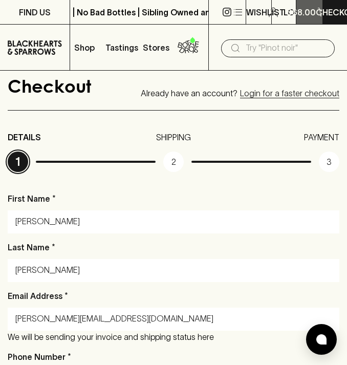
click at [302, 14] on p "$68.00" at bounding box center [301, 12] width 30 height 12
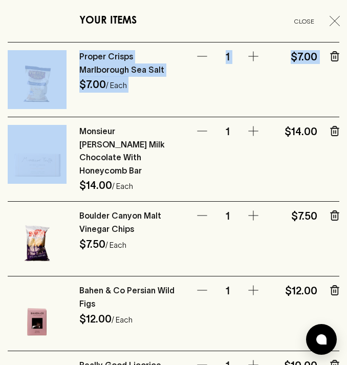
drag, startPoint x: 177, startPoint y: 120, endPoint x: 200, endPoint y: 16, distance: 107.0
click at [200, 16] on div "YOUR ITEMS Close Proper Crisps Marlborough Sea Salt $7.00 / Each 1 $7.00 Monsie…" at bounding box center [173, 182] width 347 height 365
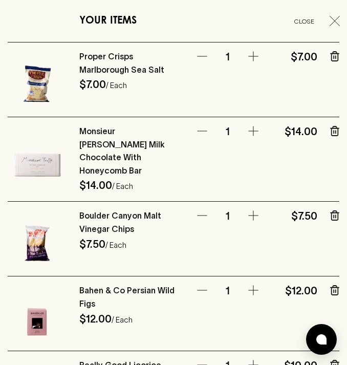
click at [169, 30] on div "YOUR ITEMS Close" at bounding box center [174, 21] width 332 height 43
click at [336, 20] on icon "button" at bounding box center [335, 21] width 10 height 10
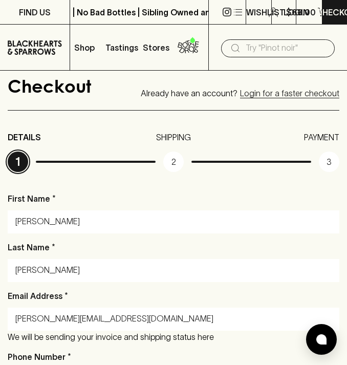
click at [238, 46] on icon at bounding box center [236, 48] width 8 height 8
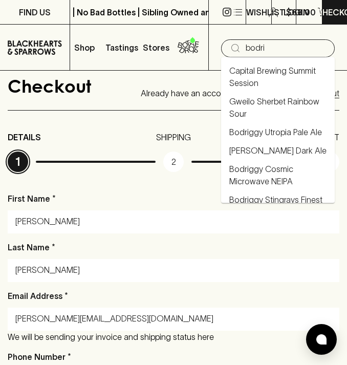
scroll to position [36, 0]
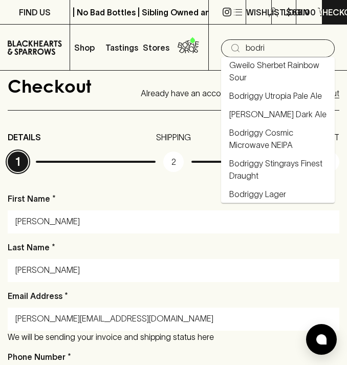
click at [252, 196] on link "Bodriggy Lager" at bounding box center [258, 194] width 57 height 12
type input "Bodriggy Lager"
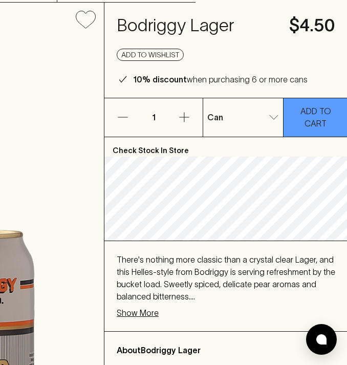
scroll to position [61, 152]
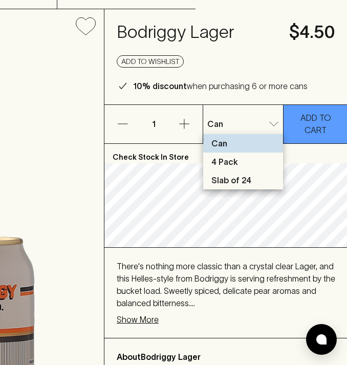
click at [240, 182] on p "Slab of 24" at bounding box center [232, 180] width 40 height 12
type input "2"
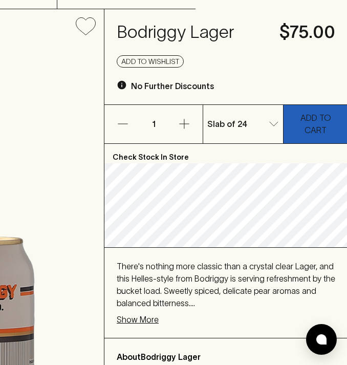
click at [325, 133] on button "ADD TO CART" at bounding box center [316, 124] width 64 height 38
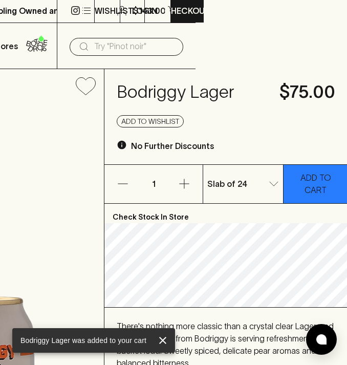
scroll to position [0, 152]
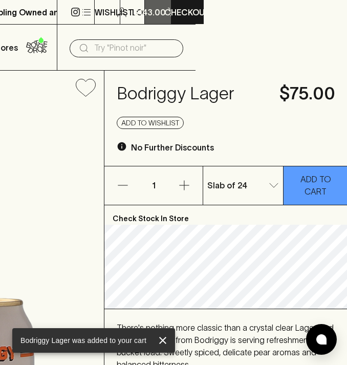
click at [154, 9] on p "$143.00" at bounding box center [149, 12] width 33 height 12
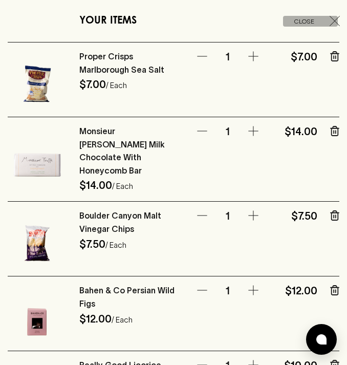
click at [337, 16] on icon "button" at bounding box center [335, 21] width 10 height 10
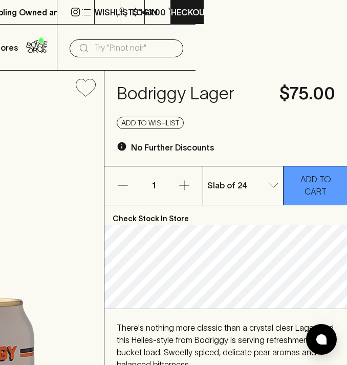
drag, startPoint x: 291, startPoint y: 33, endPoint x: -19, endPoint y: 30, distance: 310.5
click at [184, 11] on p "Checkout" at bounding box center [187, 12] width 46 height 12
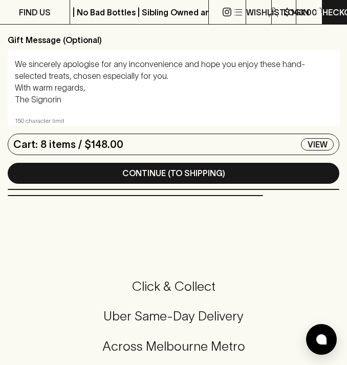
scroll to position [697, 0]
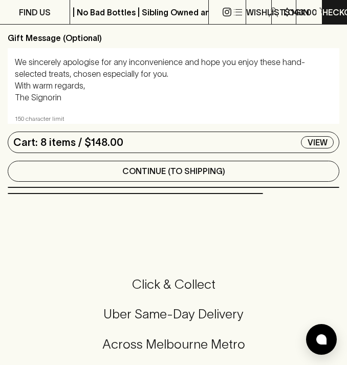
click at [150, 171] on p "Continue (To Shipping)" at bounding box center [173, 171] width 103 height 12
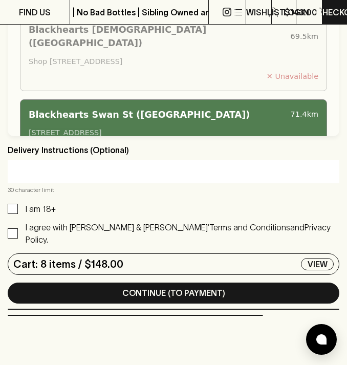
scroll to position [512, 0]
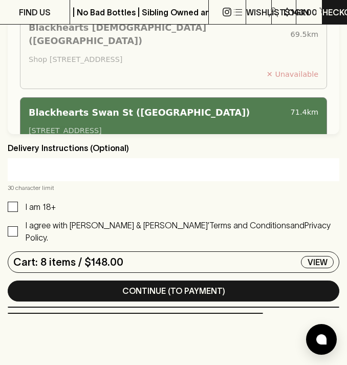
click at [15, 212] on input "I am 18+" at bounding box center [13, 207] width 10 height 10
checkbox input "true"
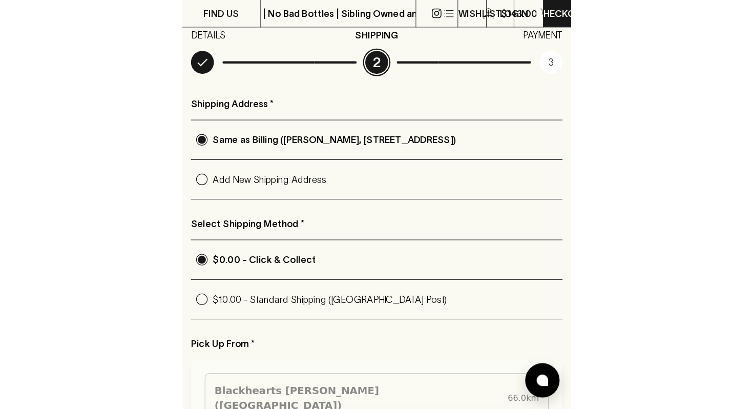
scroll to position [102, 0]
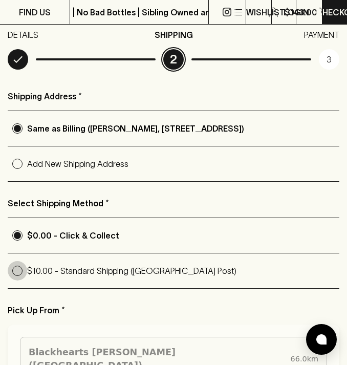
click at [17, 277] on input "$10.00 - Standard Shipping ([GEOGRAPHIC_DATA] Post)" at bounding box center [17, 270] width 19 height 19
radio input "true"
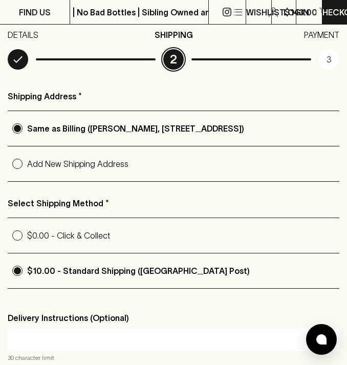
click at [8, 226] on input "$0.00 - Click & Collect" at bounding box center [17, 235] width 19 height 19
radio input "true"
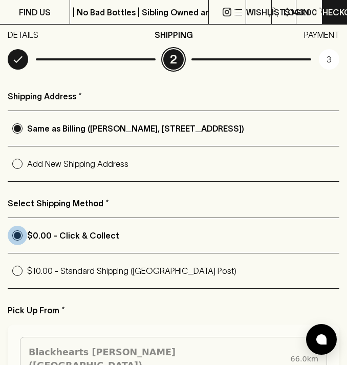
click at [8, 261] on input "$10.00 - Standard Shipping ([GEOGRAPHIC_DATA] Post)" at bounding box center [17, 270] width 19 height 19
radio input "true"
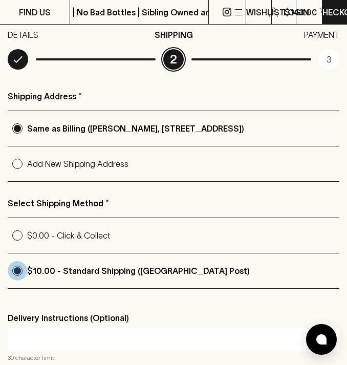
click at [261, 288] on label "$10.00 - Standard Shipping ([GEOGRAPHIC_DATA] Post)" at bounding box center [174, 271] width 332 height 35
click at [27, 281] on input "$10.00 - Standard Shipping ([GEOGRAPHIC_DATA] Post)" at bounding box center [17, 270] width 19 height 19
click at [8, 226] on input "$0.00 - Click & Collect" at bounding box center [17, 235] width 19 height 19
radio input "true"
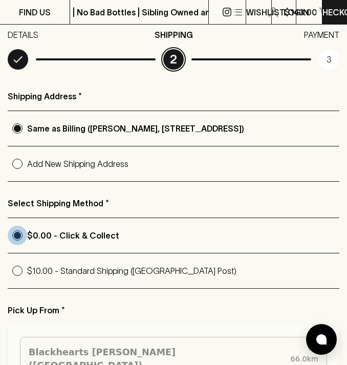
click at [8, 261] on input "$10.00 - Standard Shipping ([GEOGRAPHIC_DATA] Post)" at bounding box center [17, 270] width 19 height 19
radio input "true"
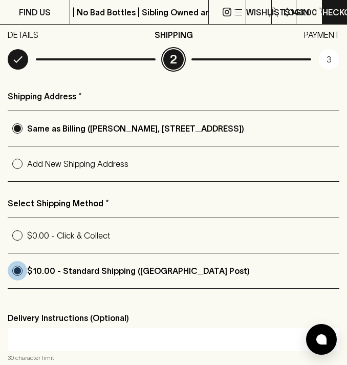
click at [8, 226] on input "$0.00 - Click & Collect" at bounding box center [17, 235] width 19 height 19
radio input "true"
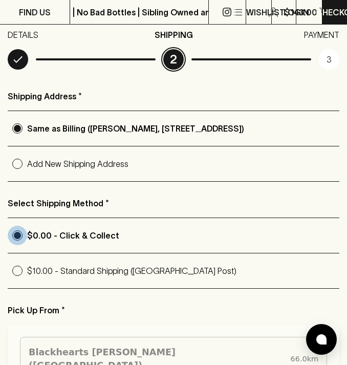
click at [8, 261] on input "$10.00 - Standard Shipping ([GEOGRAPHIC_DATA] Post)" at bounding box center [17, 270] width 19 height 19
radio input "true"
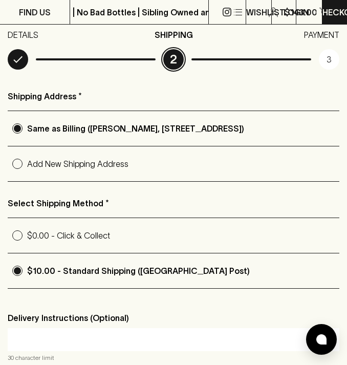
click at [29, 339] on input "text" at bounding box center [173, 339] width 317 height 16
type input "A"
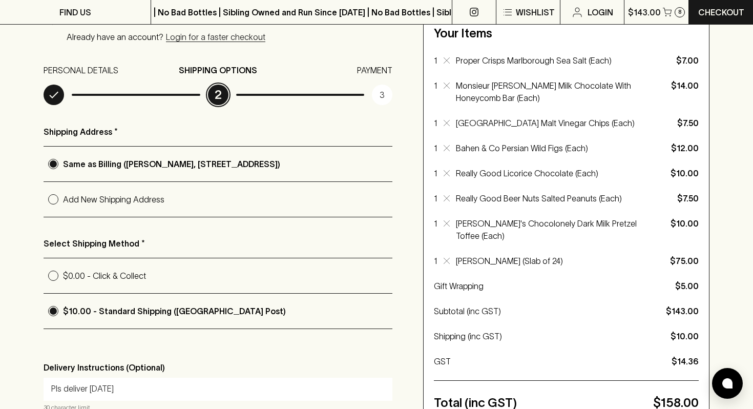
type input "Pls deliver Fri 15Aug"
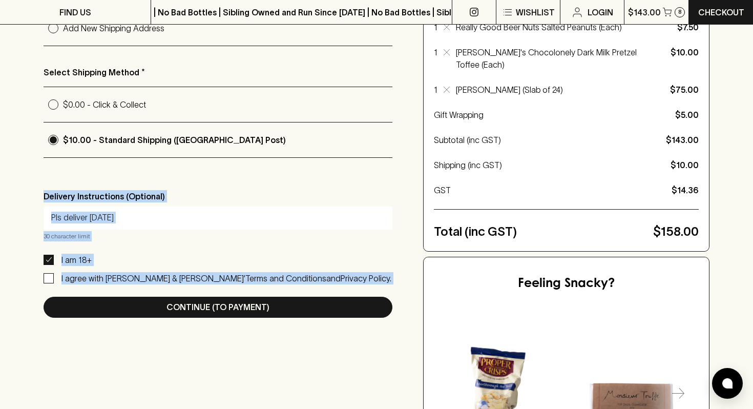
scroll to position [316, 0]
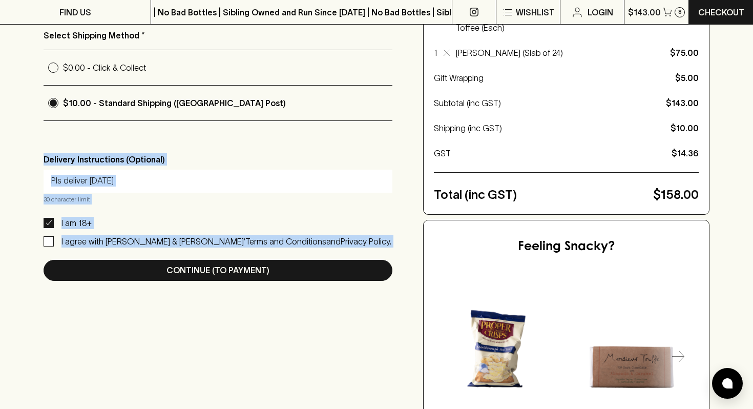
drag, startPoint x: 260, startPoint y: 354, endPoint x: 264, endPoint y: 407, distance: 53.4
click at [264, 365] on div "Checkout Already have an account? Login for a faster checkout PERSONAL DETAILS …" at bounding box center [377, 135] width 666 height 668
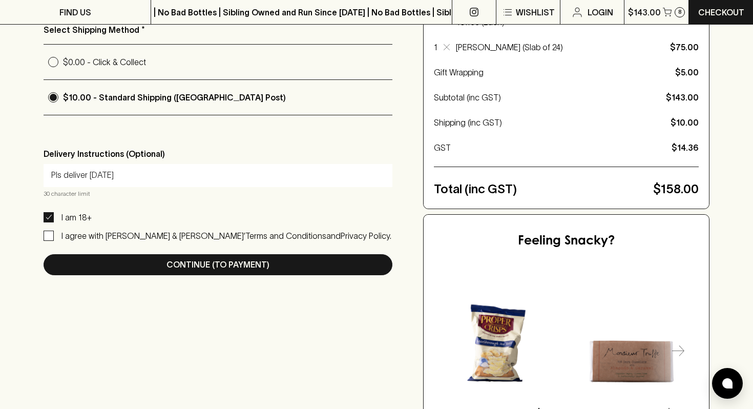
click at [225, 347] on div "Checkout Already have an account? Login for a faster checkout PERSONAL DETAILS …" at bounding box center [377, 130] width 666 height 668
drag, startPoint x: 232, startPoint y: 341, endPoint x: 232, endPoint y: 408, distance: 67.1
click at [232, 365] on div "Checkout Already have an account? Login for a faster checkout PERSONAL DETAILS …" at bounding box center [377, 130] width 666 height 668
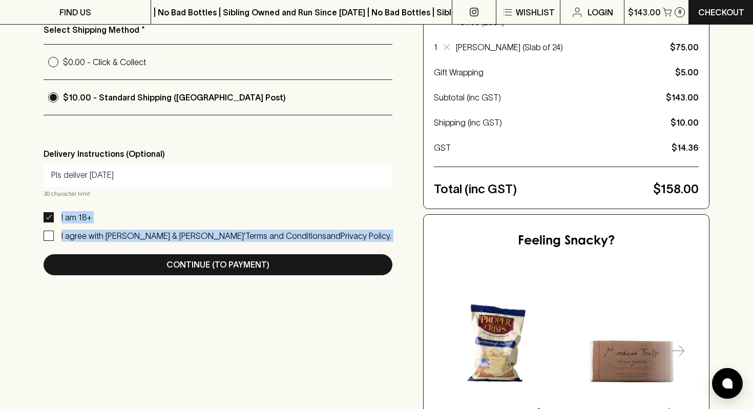
drag, startPoint x: 225, startPoint y: 352, endPoint x: 255, endPoint y: 190, distance: 164.5
click at [255, 190] on div "Checkout Already have an account? Login for a faster checkout PERSONAL DETAILS …" at bounding box center [377, 130] width 666 height 668
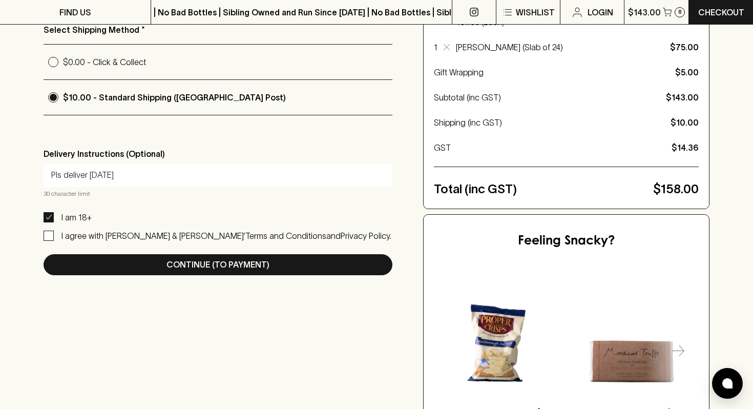
click at [315, 121] on div "Shipping Address * Same as Billing (Cameron SIGNORINO, 1a Jetty Road, Barwon He…" at bounding box center [218, 93] width 349 height 363
drag, startPoint x: 315, startPoint y: 120, endPoint x: 311, endPoint y: 93, distance: 26.9
click at [311, 93] on div "Shipping Address * Same as Billing (Cameron SIGNORINO, 1a Jetty Road, Barwon He…" at bounding box center [218, 93] width 349 height 363
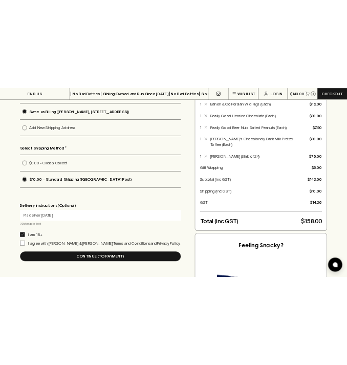
scroll to position [214, 0]
